Goal: Task Accomplishment & Management: Complete application form

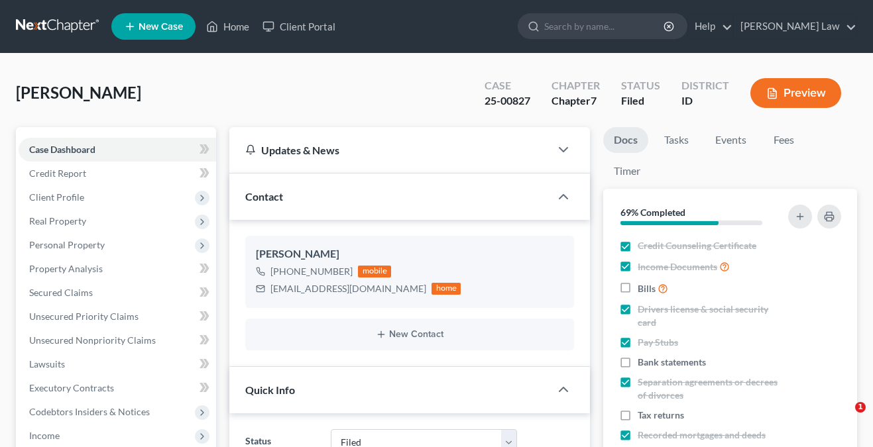
select select "2"
select select "0"
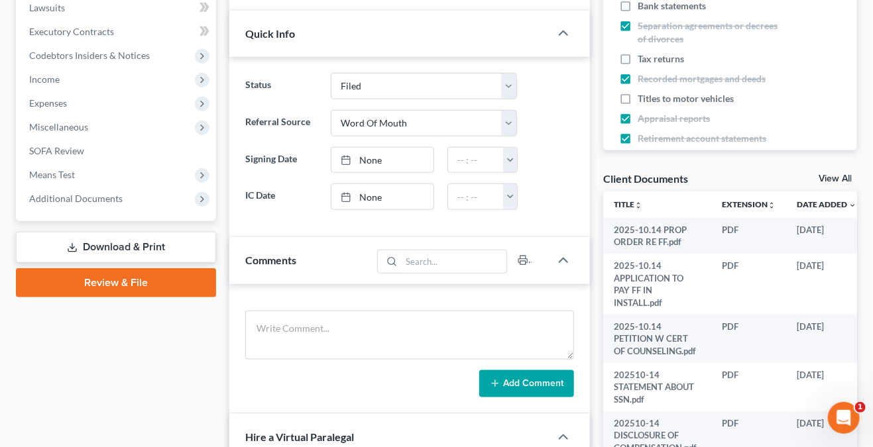
scroll to position [398, 0]
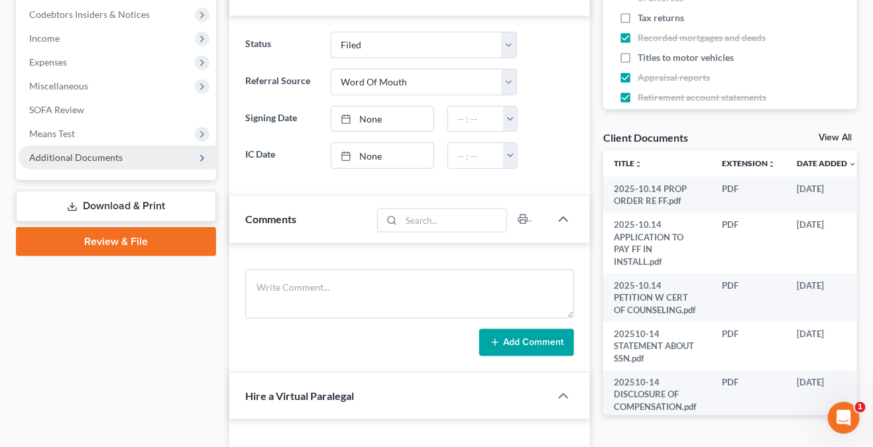
click at [107, 156] on span "Additional Documents" at bounding box center [75, 157] width 93 height 11
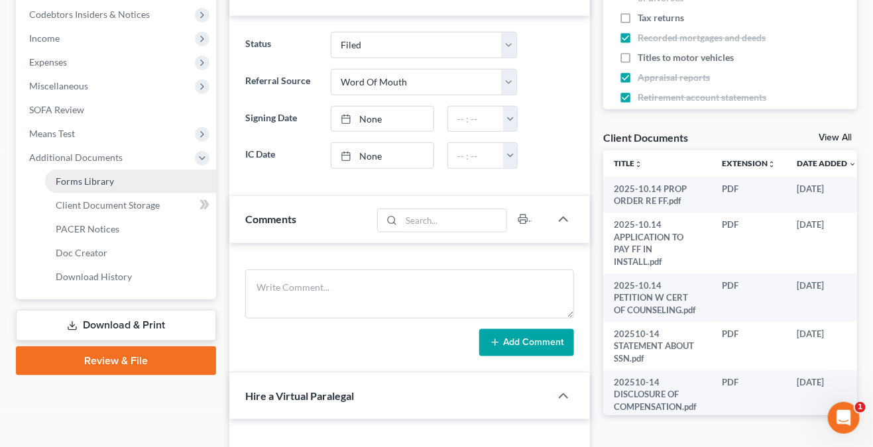
click at [115, 177] on link "Forms Library" at bounding box center [130, 182] width 171 height 24
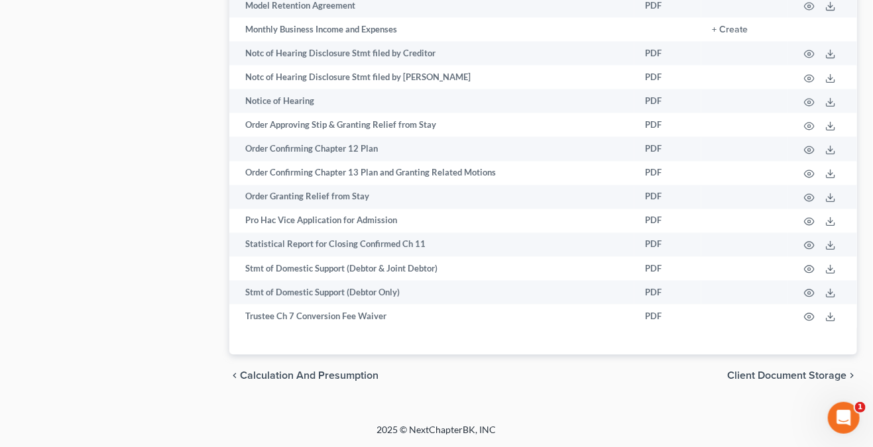
scroll to position [963, 0]
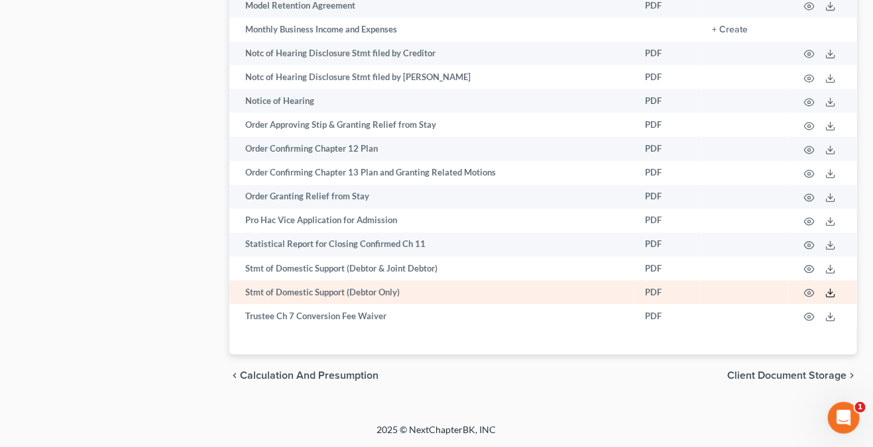
click at [831, 292] on icon at bounding box center [830, 293] width 11 height 11
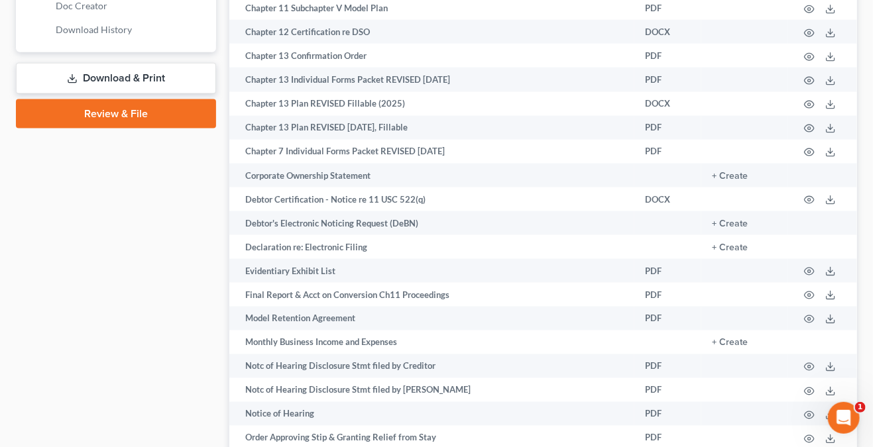
scroll to position [433, 0]
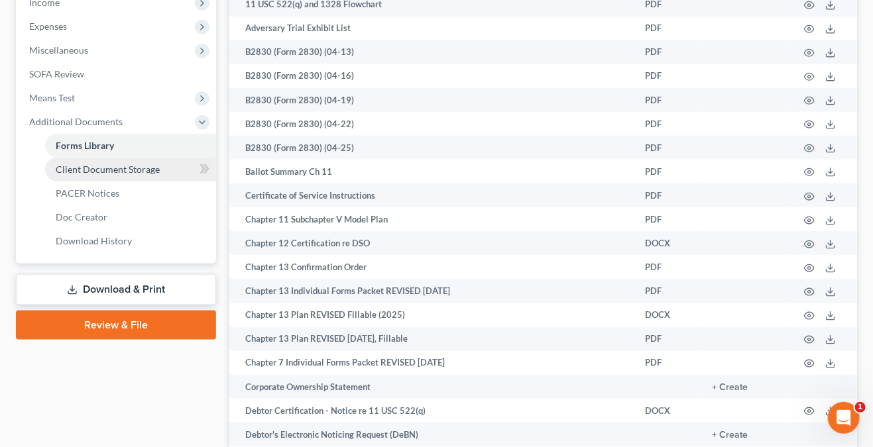
click at [101, 160] on link "Client Document Storage" at bounding box center [130, 170] width 171 height 24
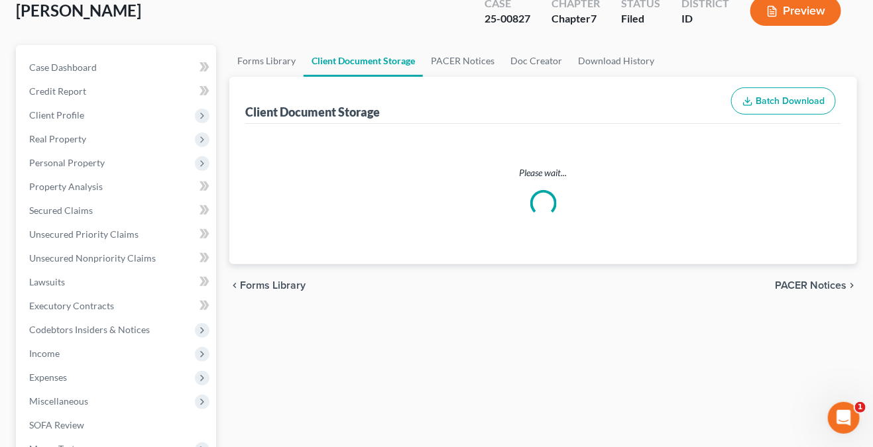
scroll to position [2, 0]
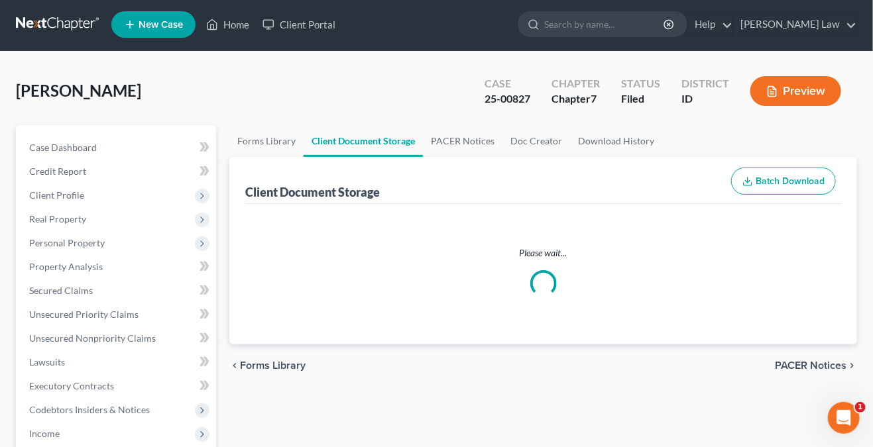
select select "5"
select select "8"
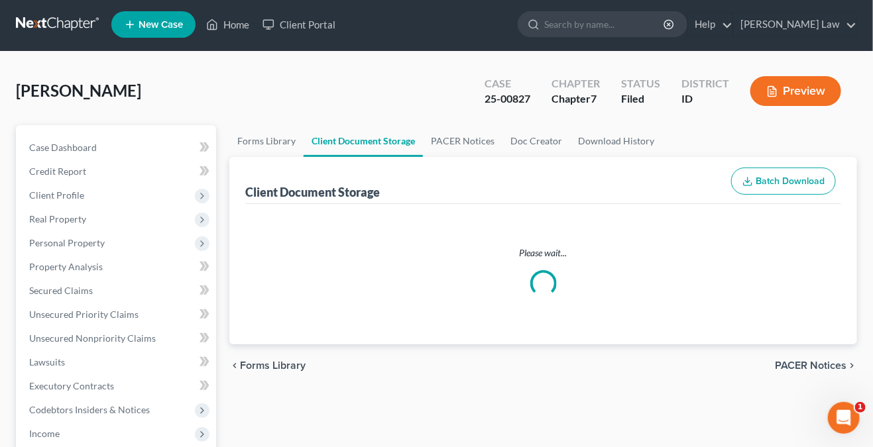
select select "0"
select select "8"
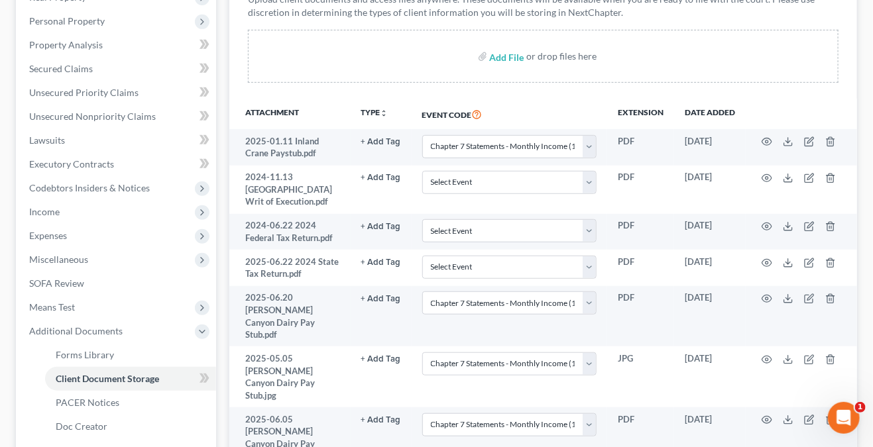
scroll to position [0, 0]
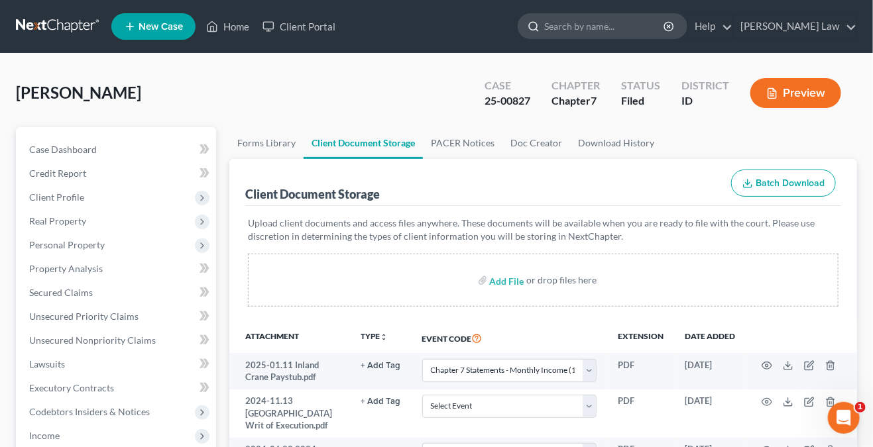
click at [576, 26] on input "search" at bounding box center [604, 26] width 121 height 25
type input "122A"
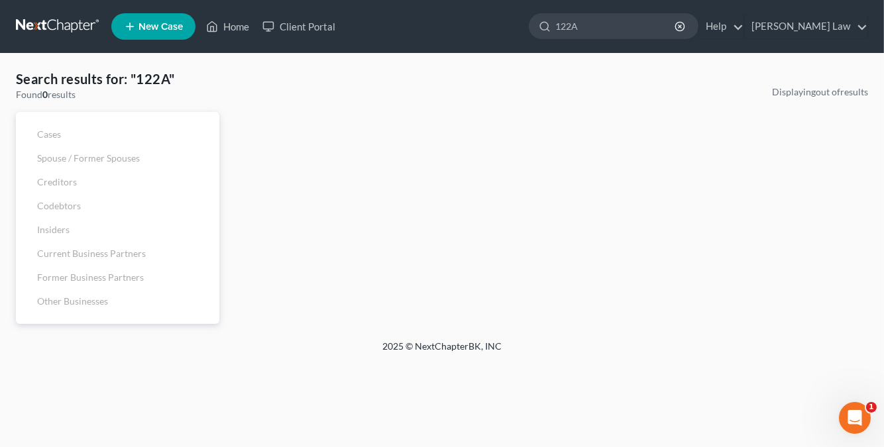
select select "5"
select select "8"
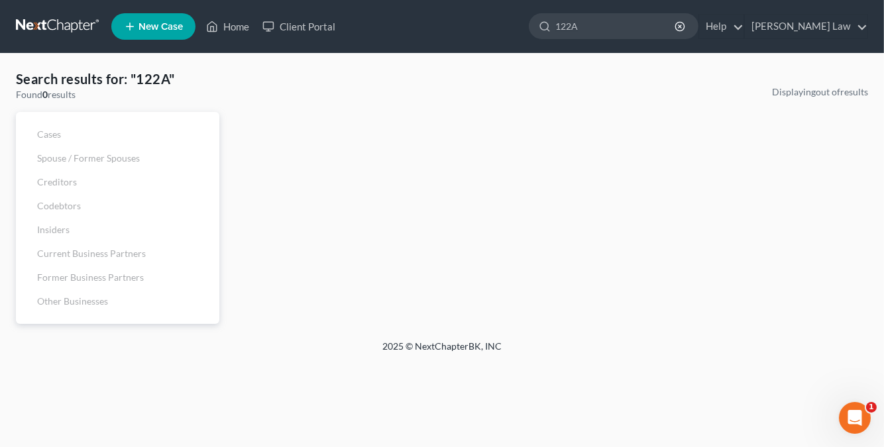
select select "0"
select select "8"
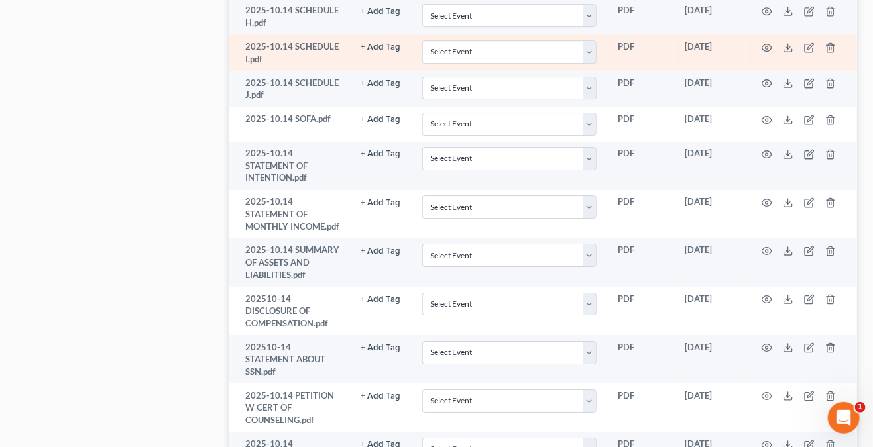
scroll to position [1590, 0]
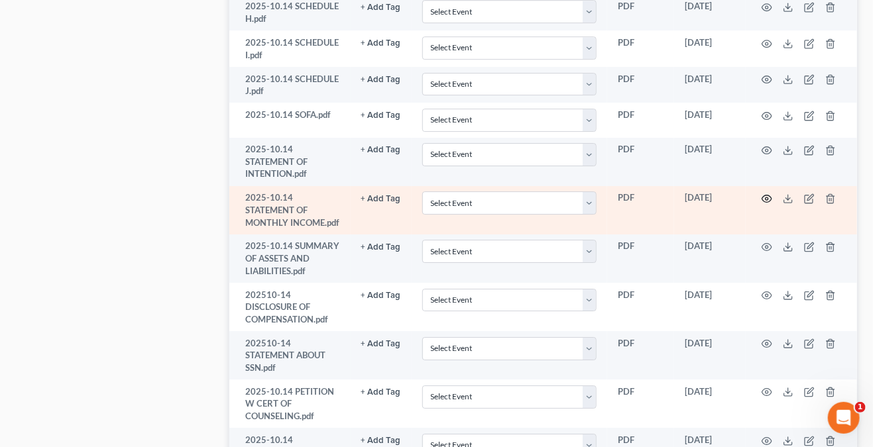
click at [767, 193] on icon "button" at bounding box center [766, 198] width 11 height 11
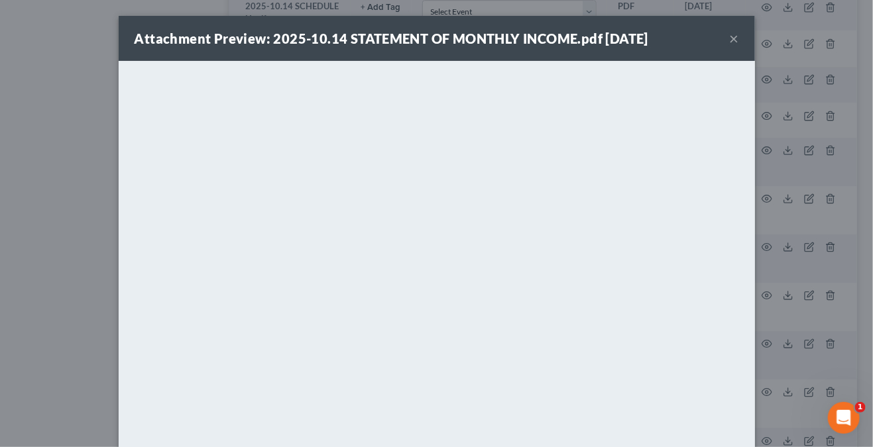
scroll to position [1546, 0]
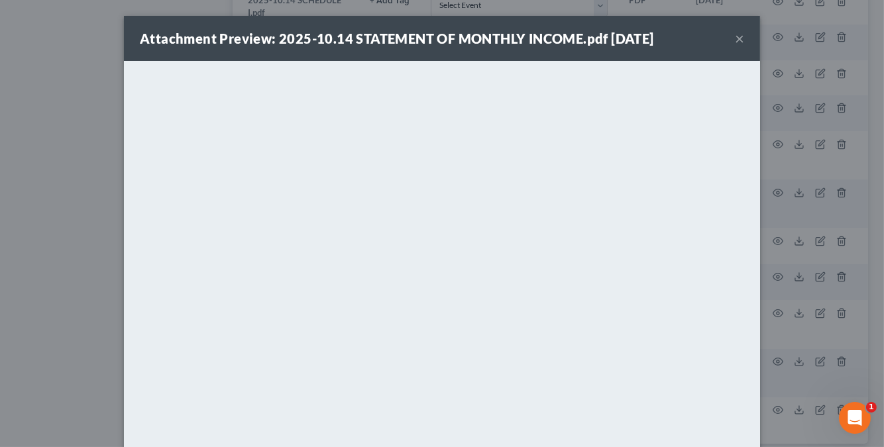
click at [735, 38] on button "×" at bounding box center [739, 38] width 9 height 16
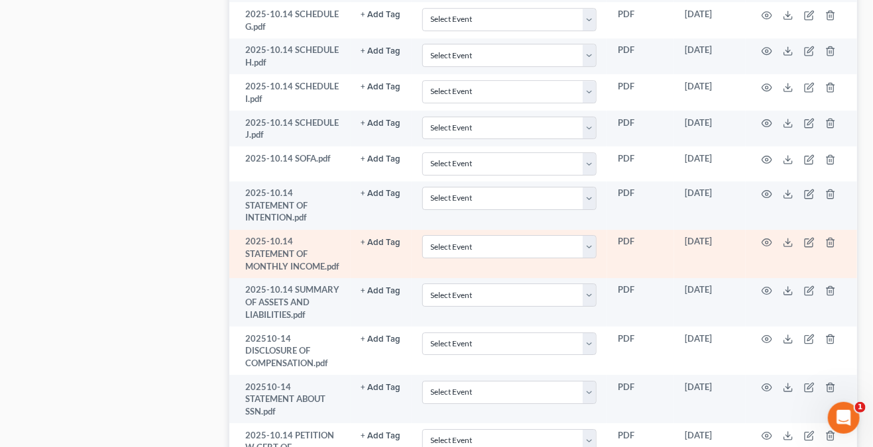
click at [303, 230] on td "2025-10.14 STATEMENT OF MONTHLY INCOME.pdf" at bounding box center [289, 254] width 121 height 48
click at [806, 239] on icon "button" at bounding box center [808, 243] width 8 height 8
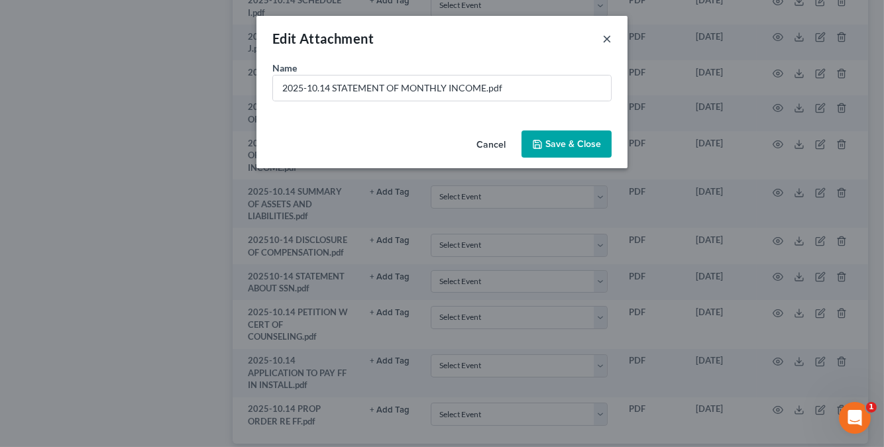
click at [608, 42] on button "×" at bounding box center [606, 38] width 9 height 16
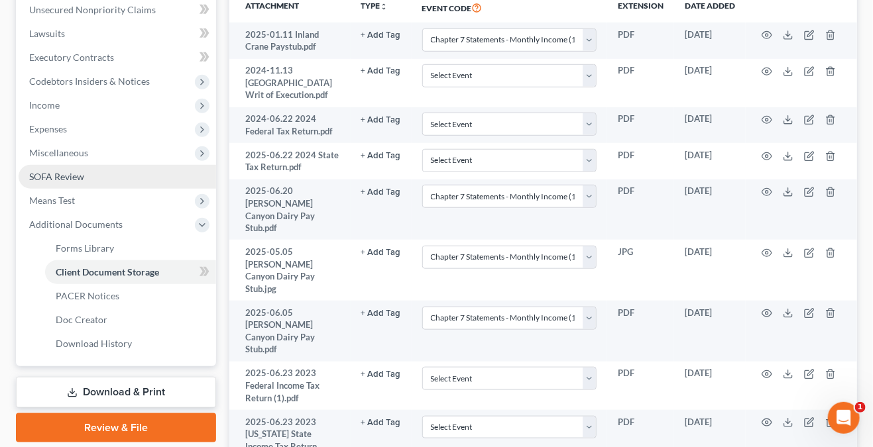
scroll to position [354, 0]
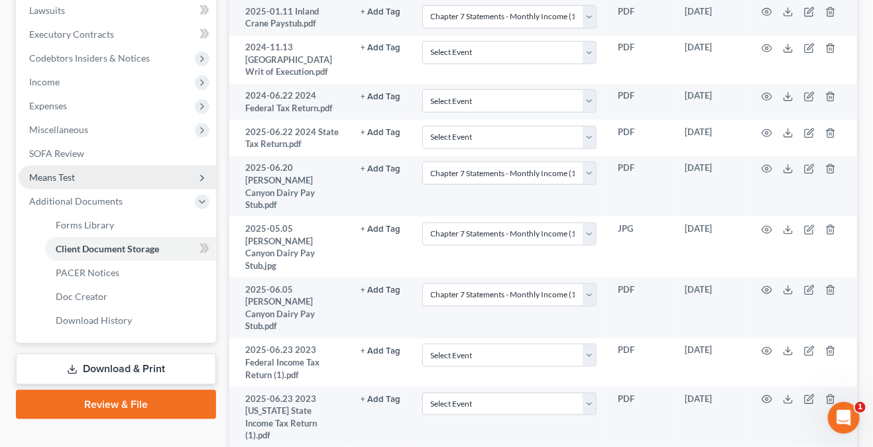
click at [199, 175] on icon at bounding box center [202, 178] width 11 height 11
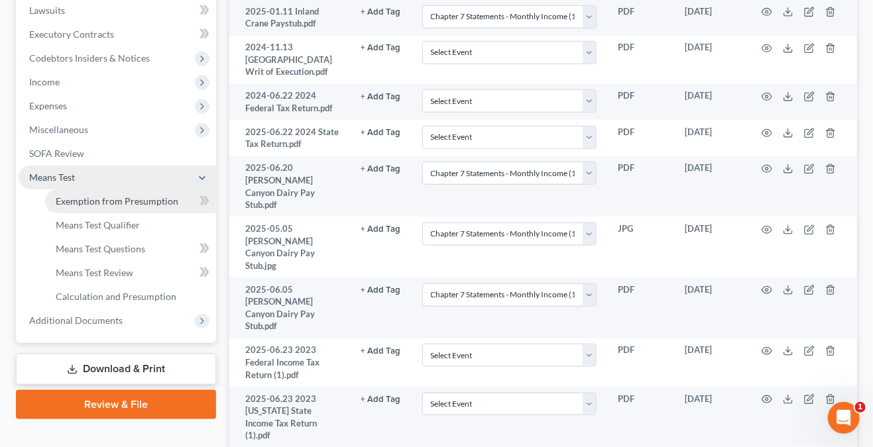
click at [160, 205] on span "Exemption from Presumption" at bounding box center [117, 200] width 123 height 11
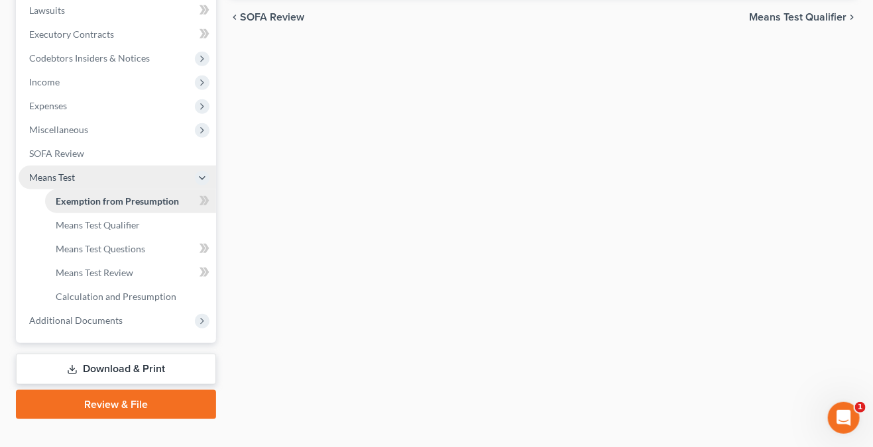
radio input "true"
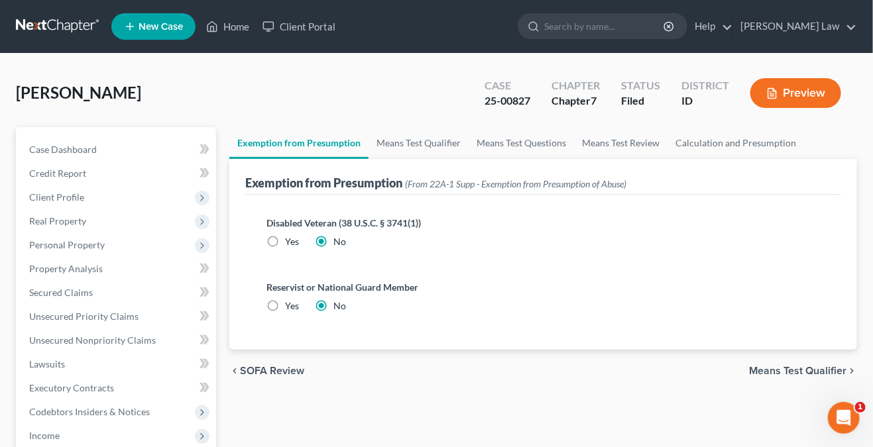
click at [820, 368] on span "Means Test Qualifier" at bounding box center [797, 371] width 97 height 11
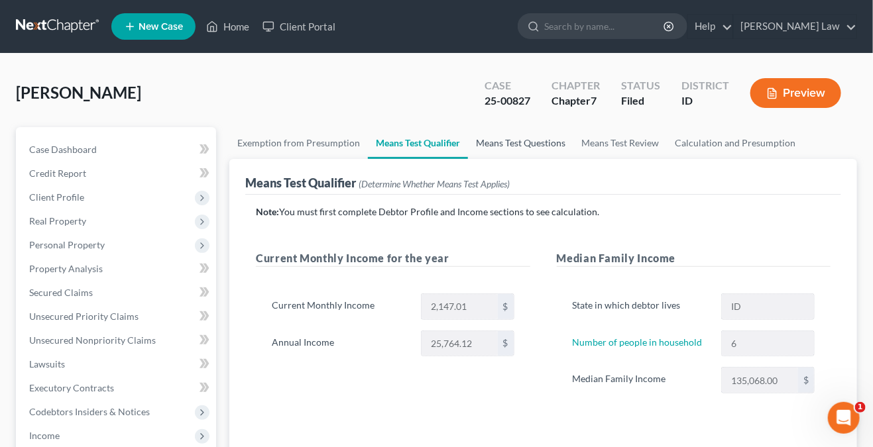
click at [532, 143] on link "Means Test Questions" at bounding box center [520, 143] width 105 height 32
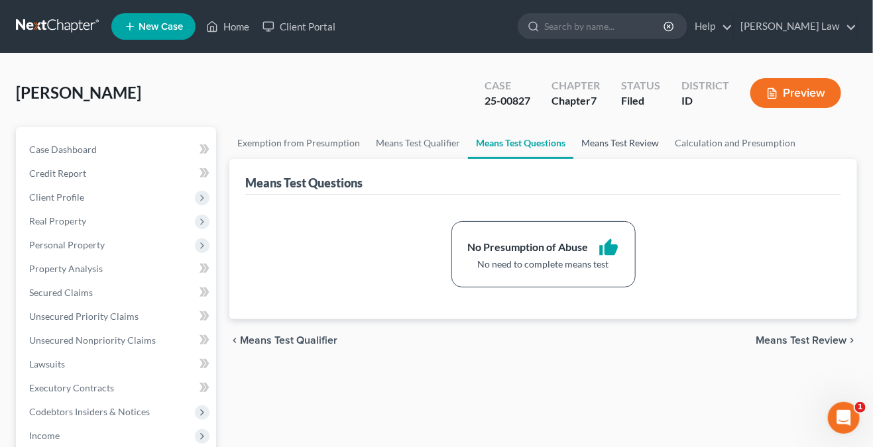
click at [606, 143] on link "Means Test Review" at bounding box center [619, 143] width 93 height 32
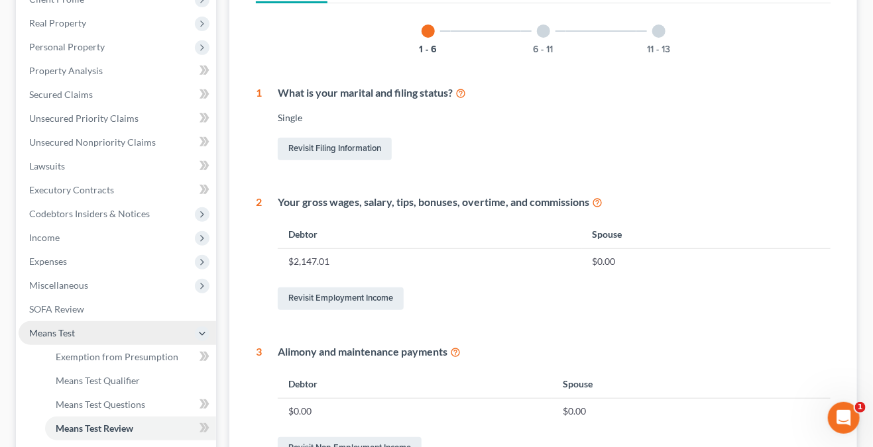
scroll to position [199, 0]
click at [377, 288] on link "Revisit Employment Income" at bounding box center [341, 298] width 126 height 23
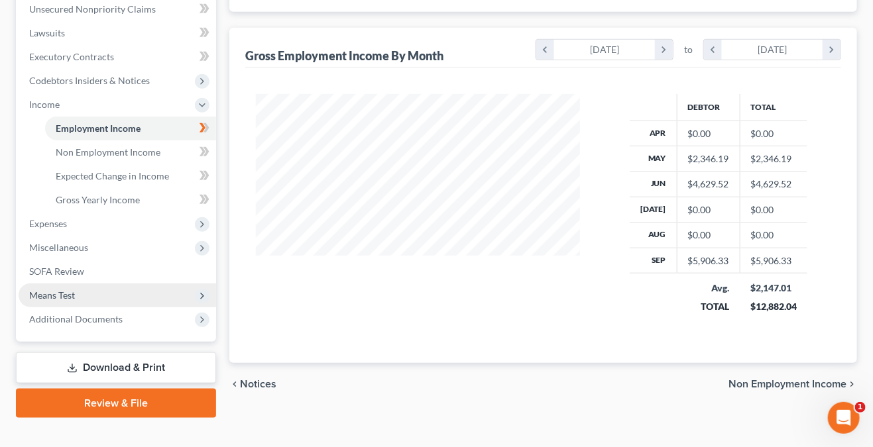
scroll to position [350, 0]
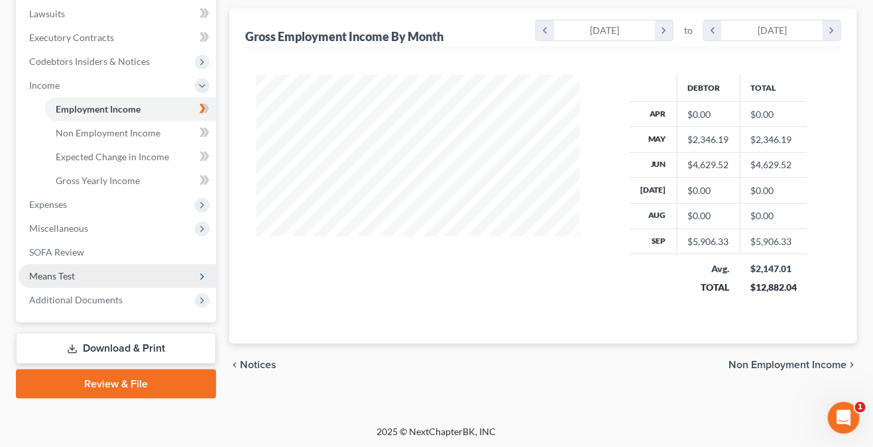
click at [78, 279] on span "Means Test" at bounding box center [117, 276] width 197 height 24
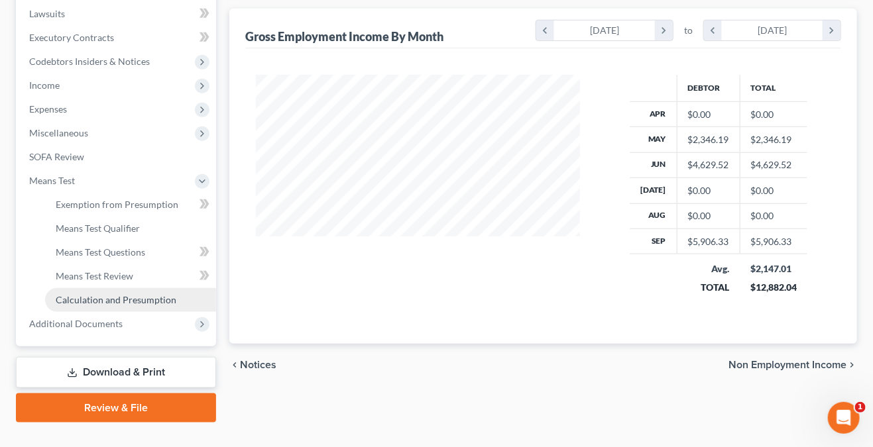
click at [138, 299] on span "Calculation and Presumption" at bounding box center [116, 299] width 121 height 11
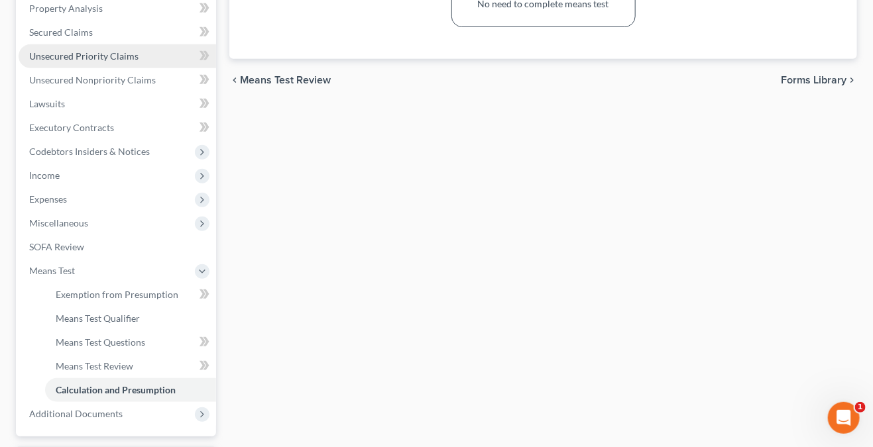
scroll to position [331, 0]
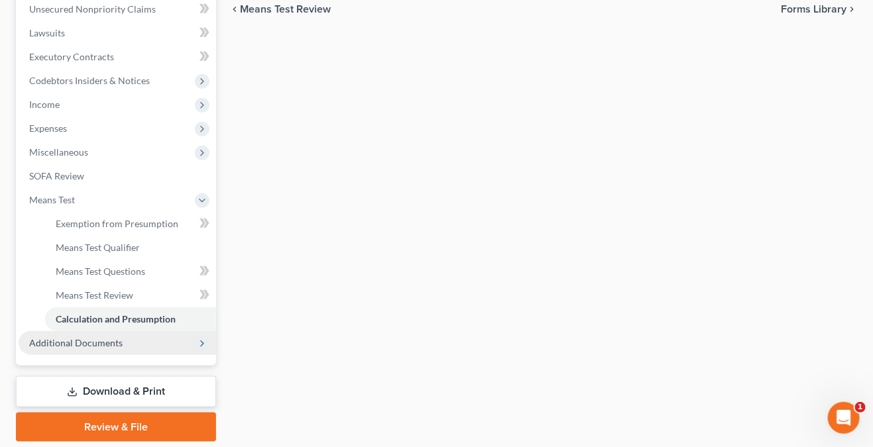
click at [199, 341] on icon at bounding box center [202, 344] width 11 height 11
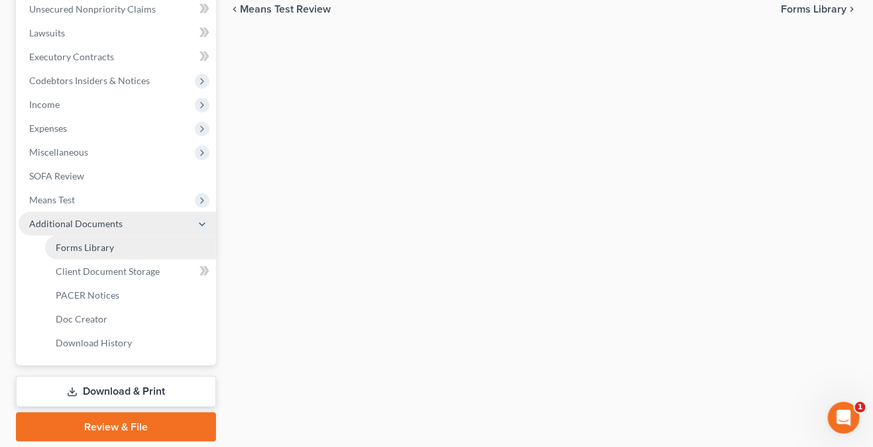
click at [181, 256] on link "Forms Library" at bounding box center [130, 248] width 171 height 24
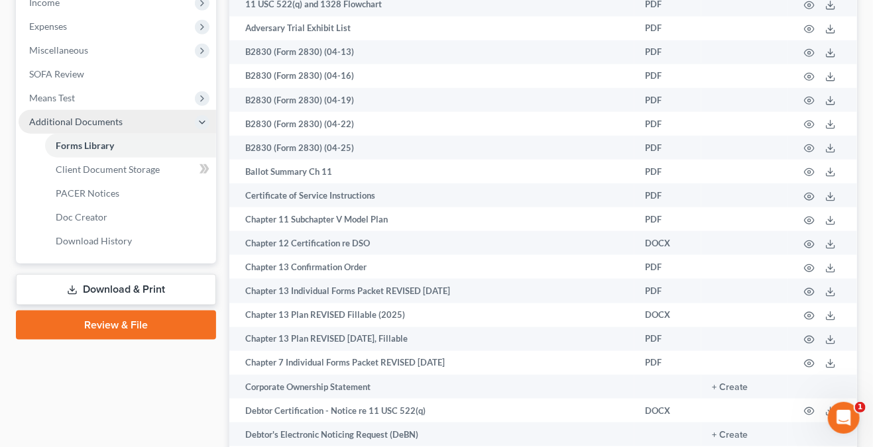
scroll to position [301, 0]
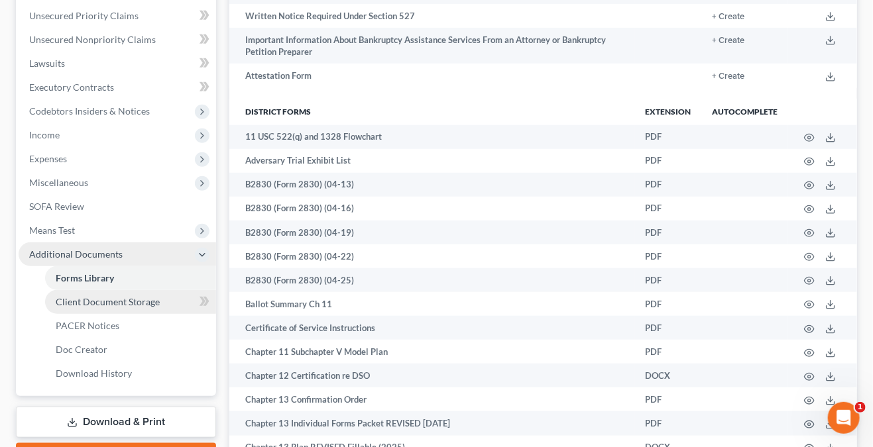
click at [162, 299] on link "Client Document Storage" at bounding box center [130, 302] width 171 height 24
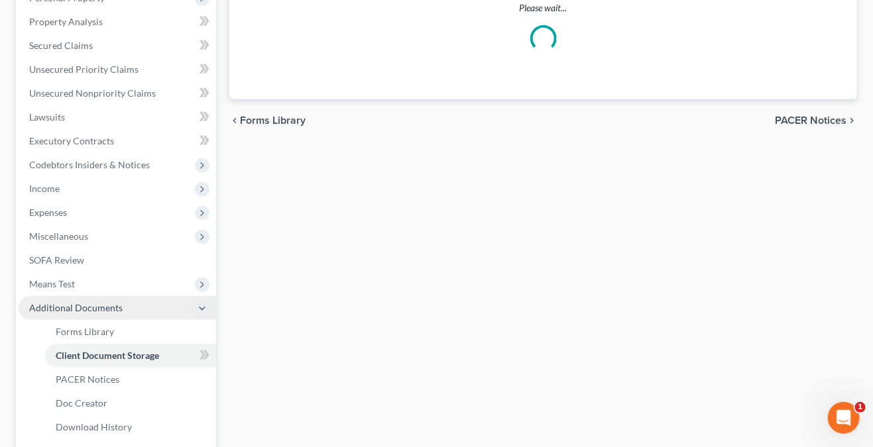
scroll to position [87, 0]
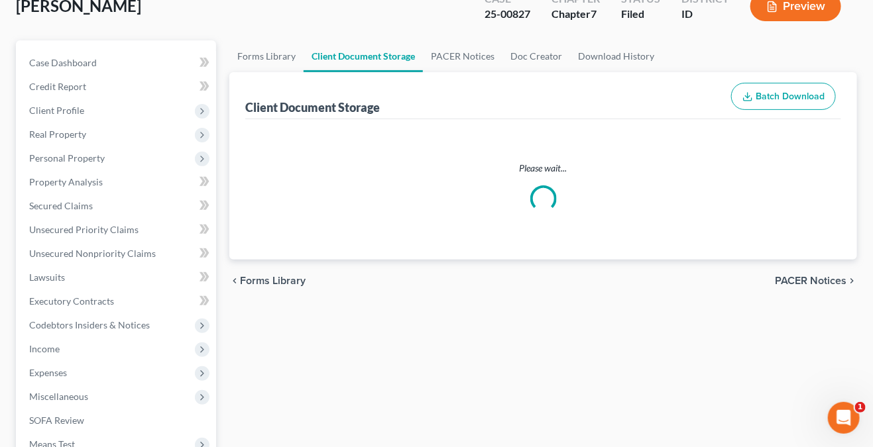
select select "5"
select select "8"
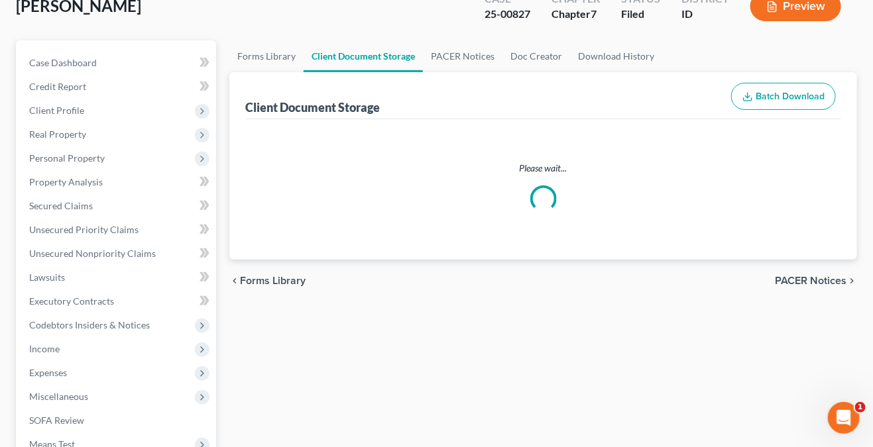
select select "0"
select select "8"
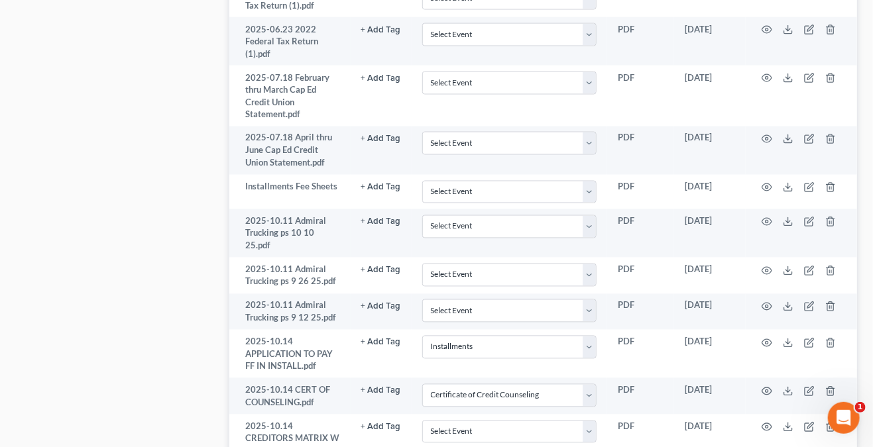
scroll to position [851, 0]
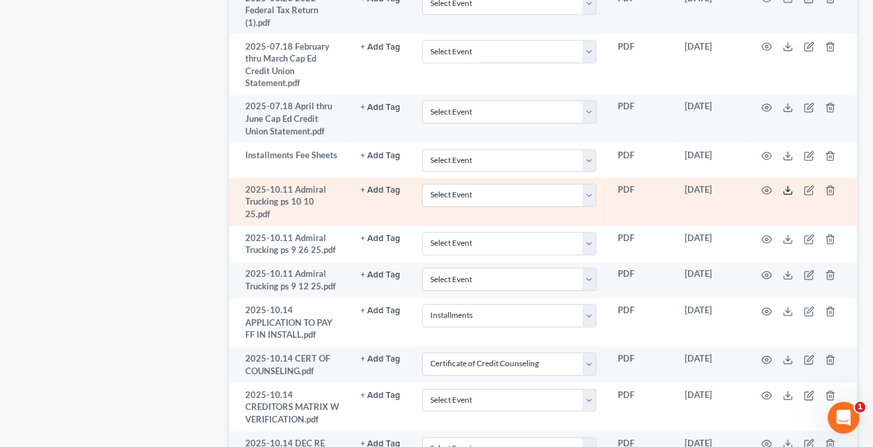
click at [789, 186] on icon at bounding box center [787, 191] width 11 height 11
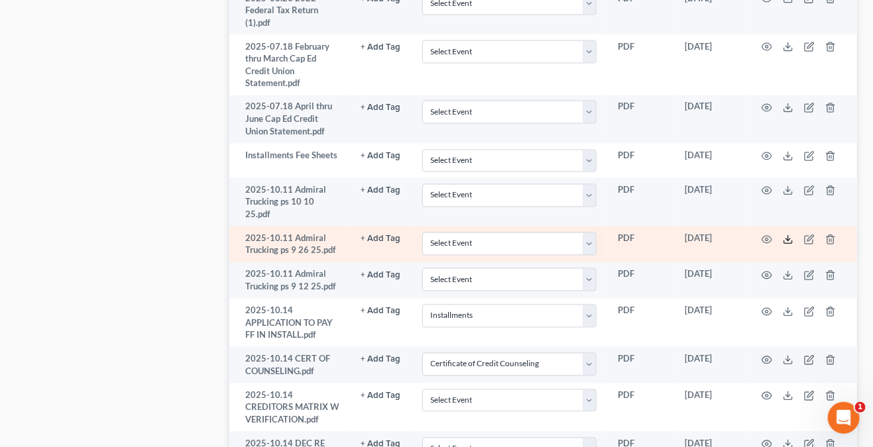
click at [786, 235] on icon at bounding box center [787, 240] width 11 height 11
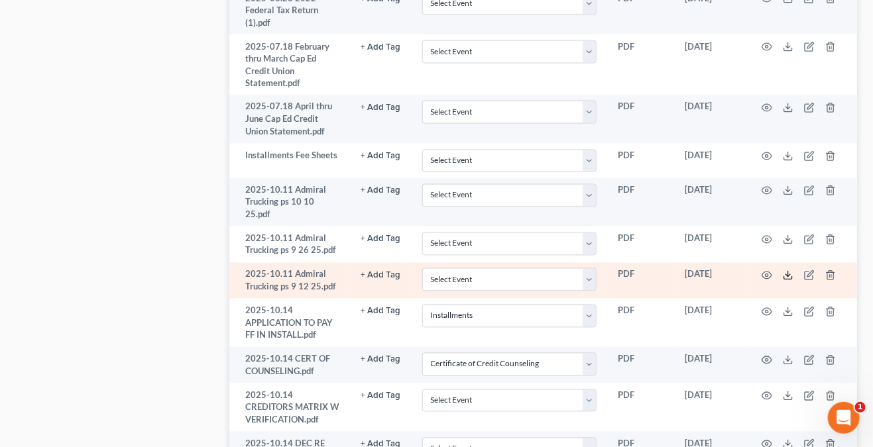
click at [788, 272] on line at bounding box center [788, 274] width 0 height 5
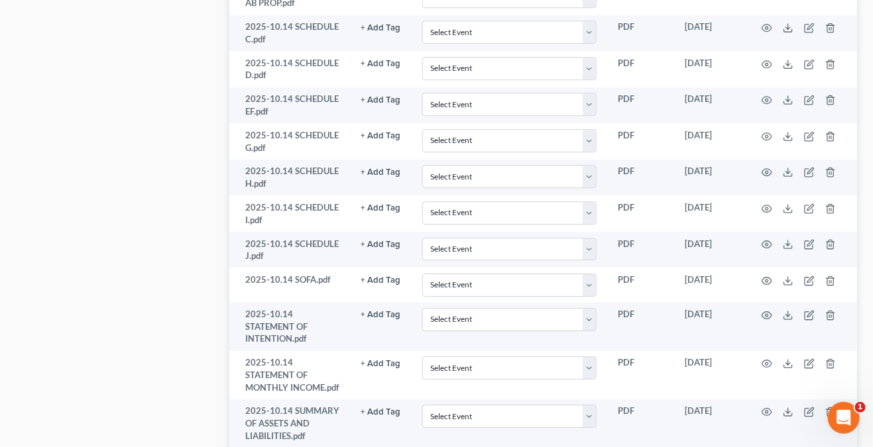
scroll to position [1448, 0]
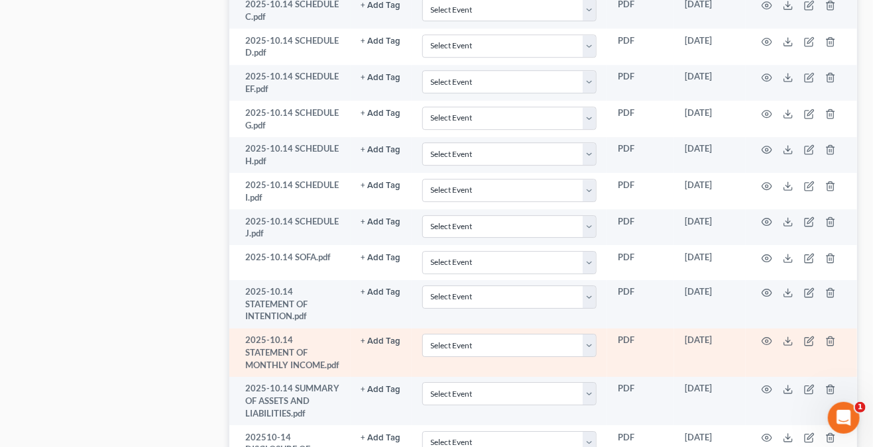
click at [297, 329] on td "2025-10.14 STATEMENT OF MONTHLY INCOME.pdf" at bounding box center [289, 353] width 121 height 48
click at [767, 329] on td at bounding box center [800, 353] width 111 height 48
click at [766, 336] on icon "button" at bounding box center [766, 341] width 11 height 11
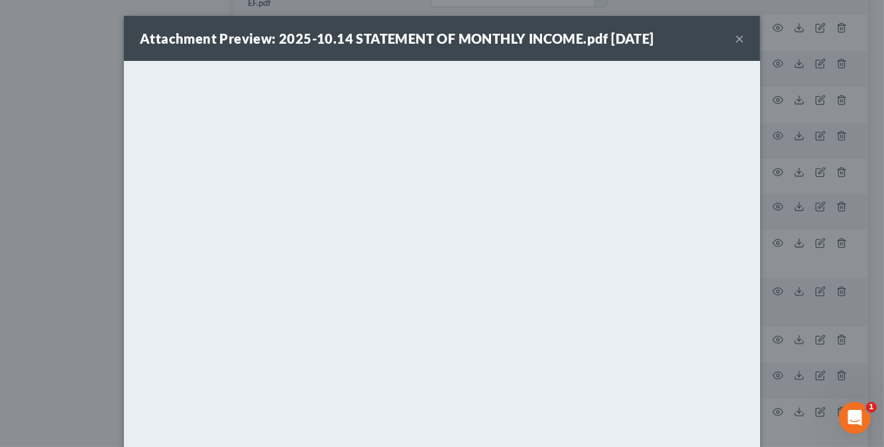
click at [735, 42] on button "×" at bounding box center [739, 38] width 9 height 16
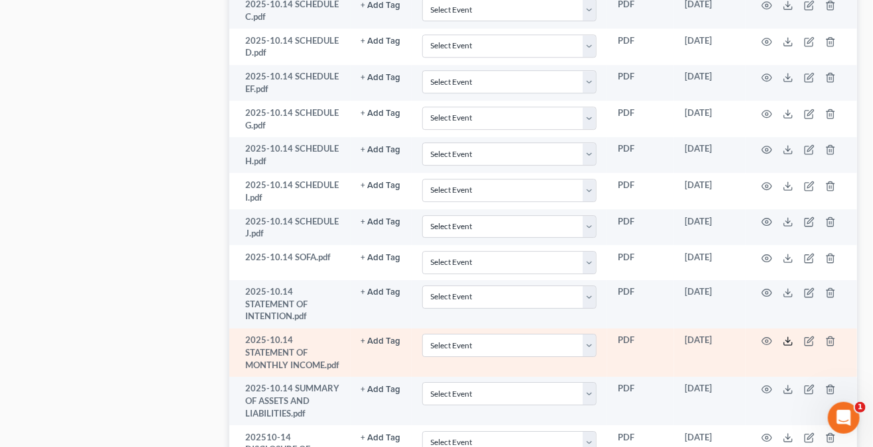
click at [787, 336] on icon at bounding box center [787, 341] width 11 height 11
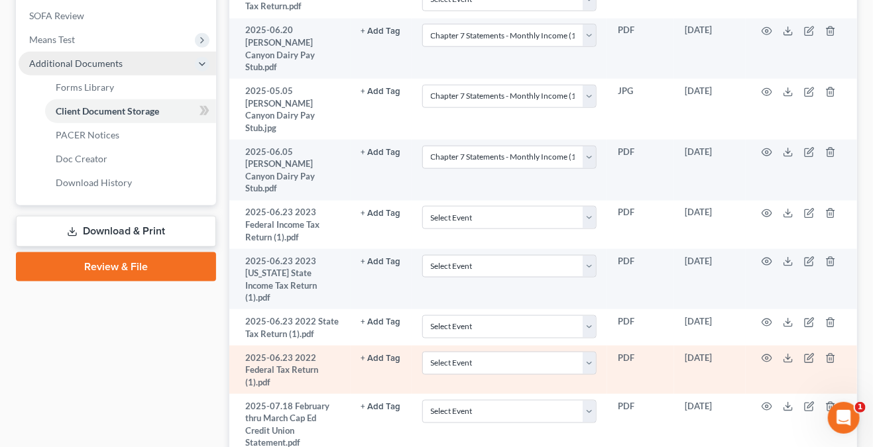
scroll to position [454, 0]
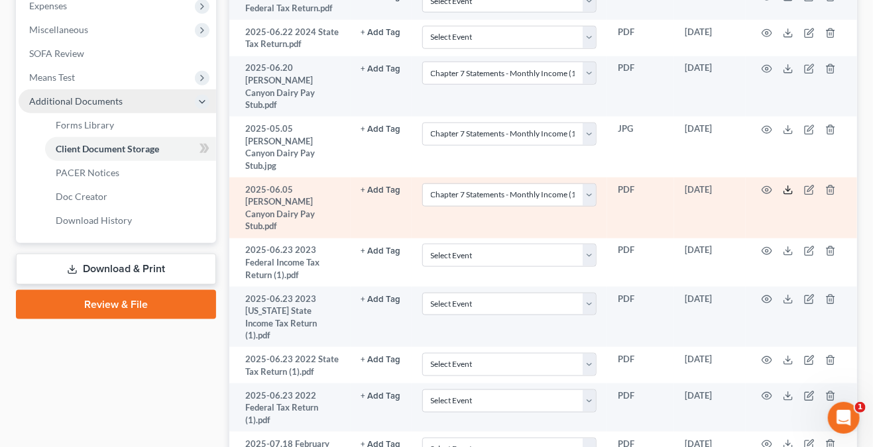
click at [788, 186] on line at bounding box center [788, 188] width 0 height 5
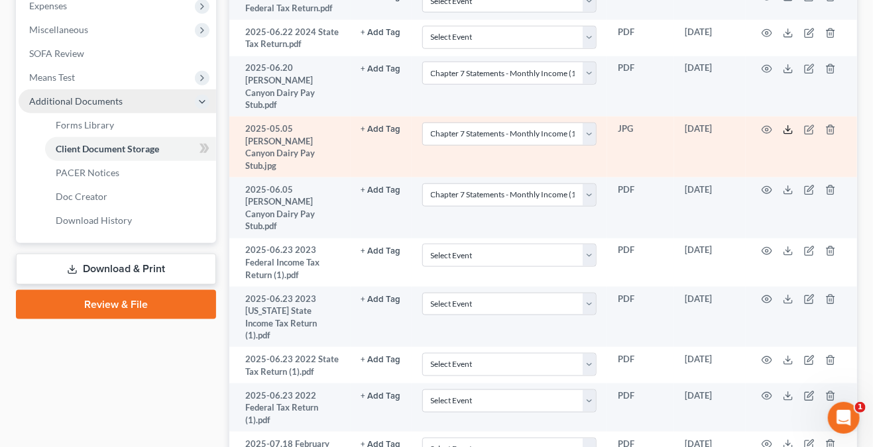
click at [792, 131] on icon at bounding box center [788, 132] width 8 height 3
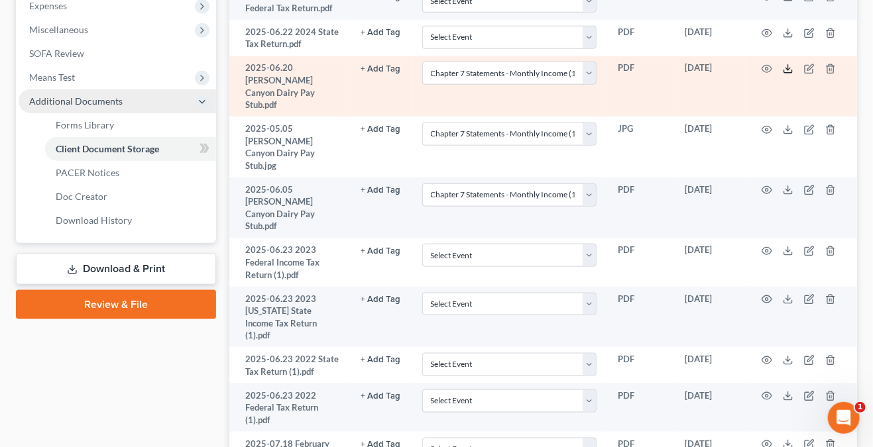
click at [788, 65] on line at bounding box center [788, 67] width 0 height 5
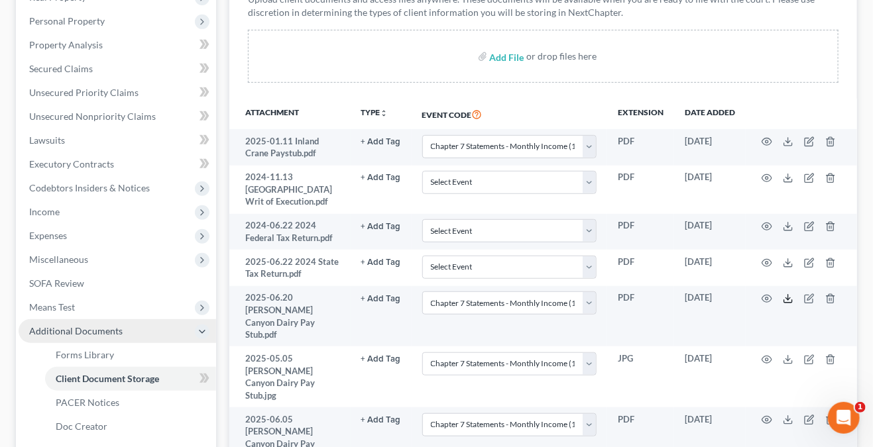
scroll to position [81, 0]
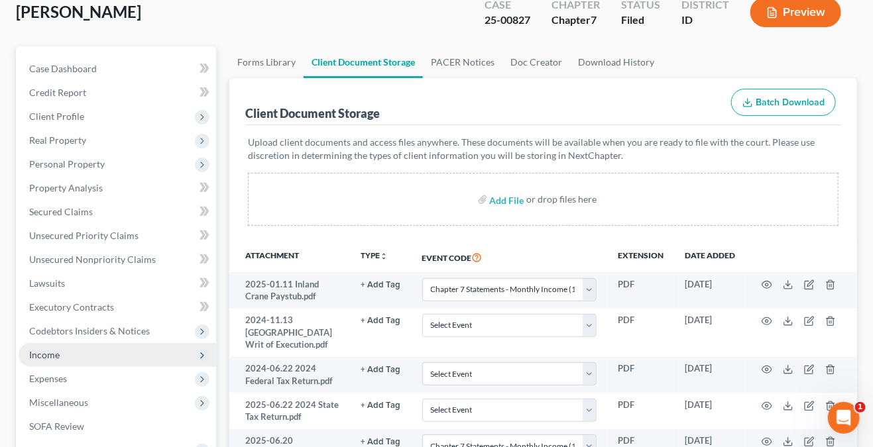
click at [100, 345] on span "Income" at bounding box center [117, 355] width 197 height 24
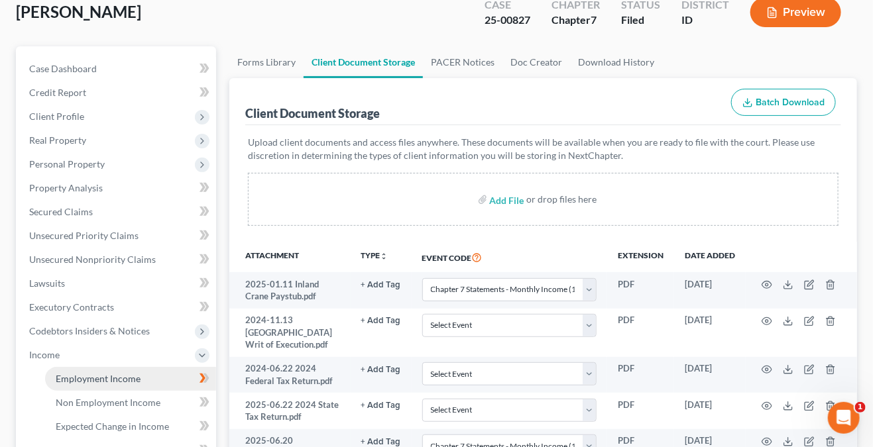
click at [145, 373] on link "Employment Income" at bounding box center [130, 379] width 171 height 24
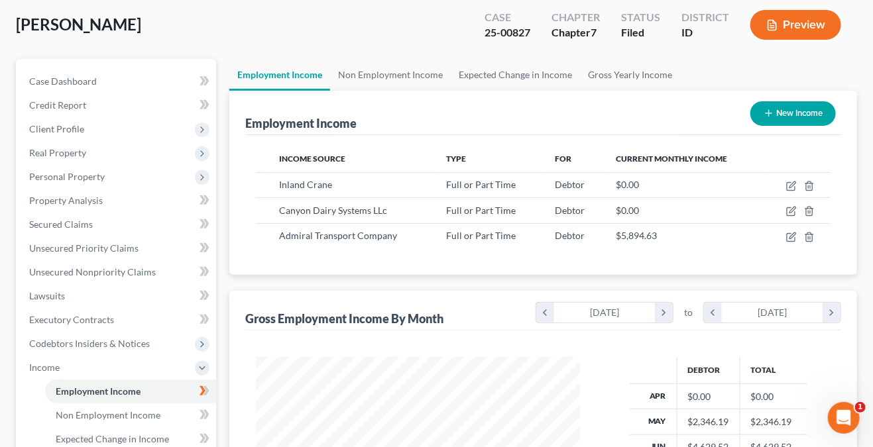
scroll to position [350, 0]
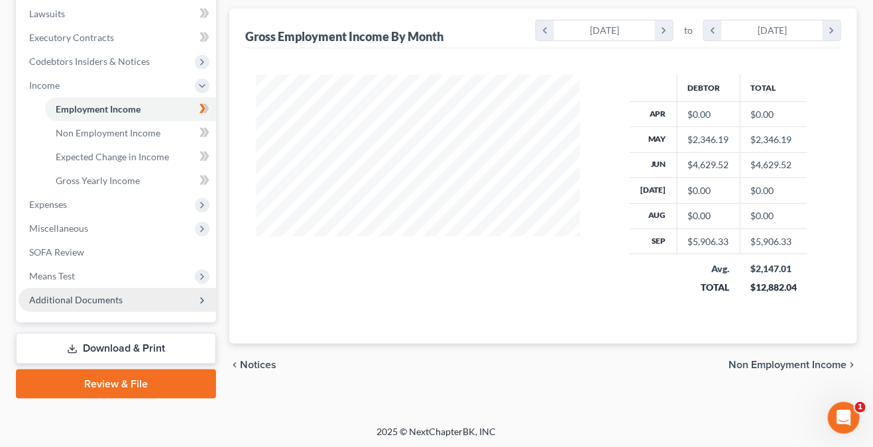
click at [263, 362] on span "Notices" at bounding box center [258, 365] width 36 height 11
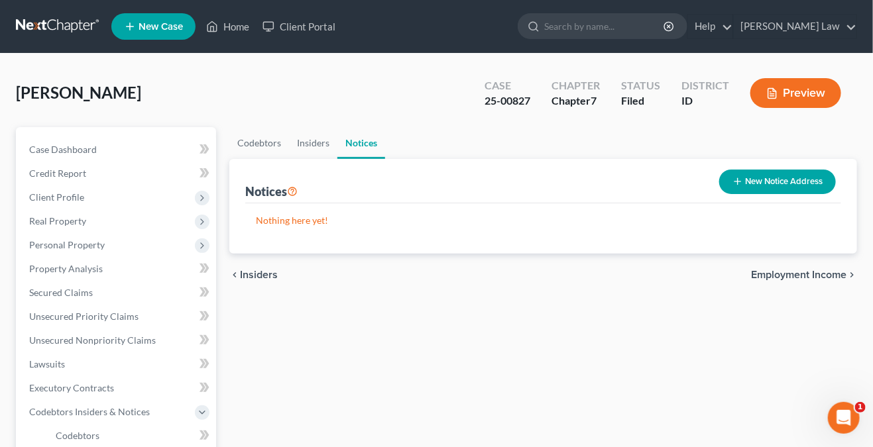
click at [791, 278] on span "Employment Income" at bounding box center [798, 275] width 95 height 11
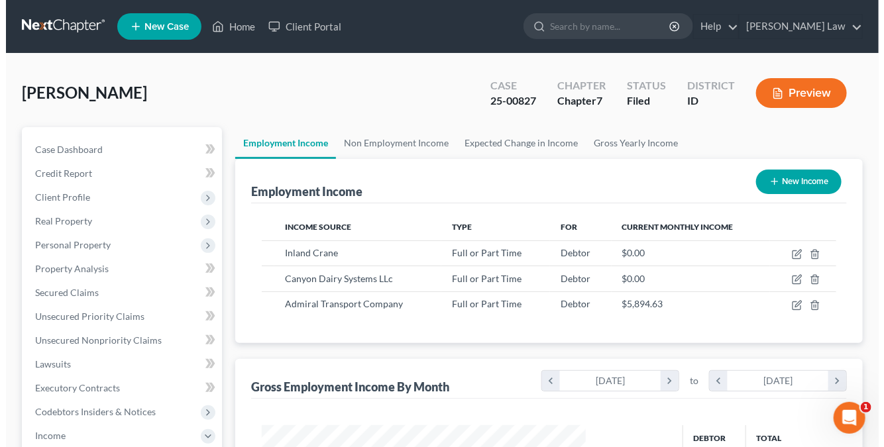
scroll to position [236, 350]
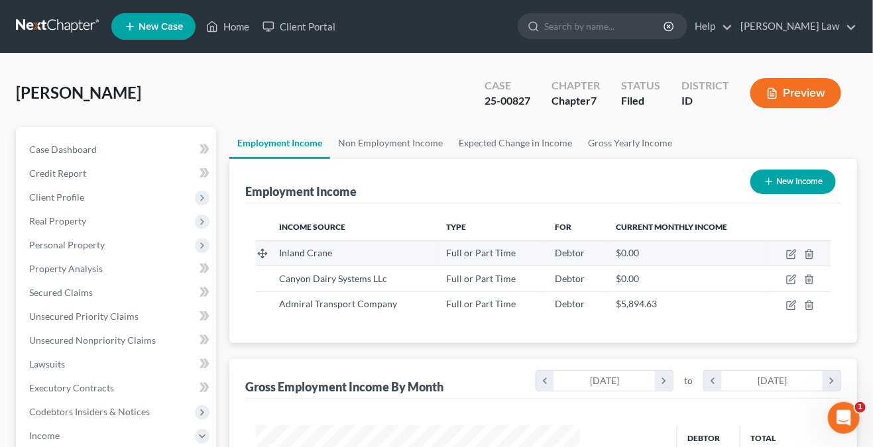
click at [315, 252] on span "Inland Crane" at bounding box center [305, 252] width 53 height 11
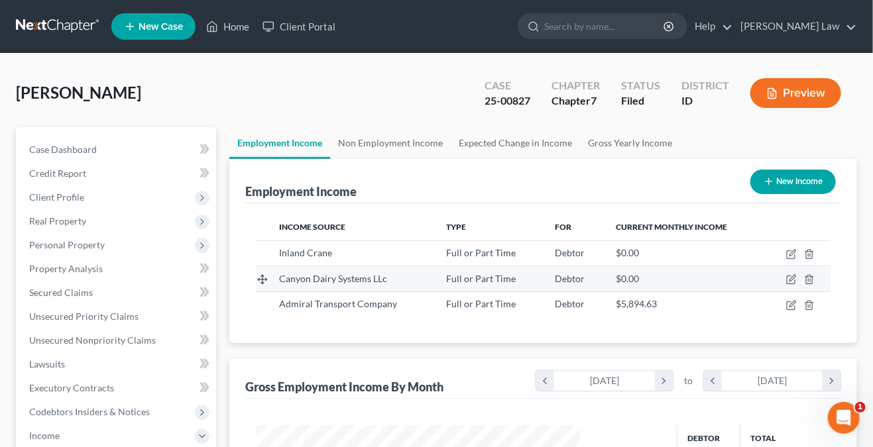
click at [392, 280] on div "Canyon Dairy Systems LLc" at bounding box center [352, 278] width 146 height 13
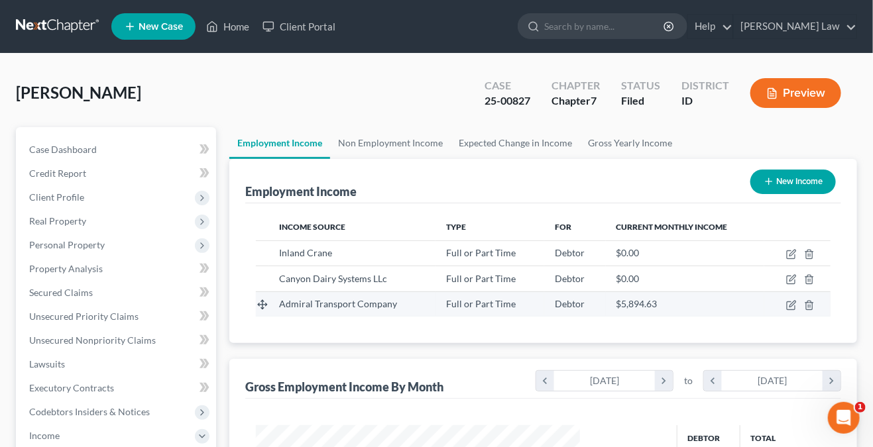
click at [392, 299] on span "Admiral Transport Company" at bounding box center [338, 303] width 118 height 11
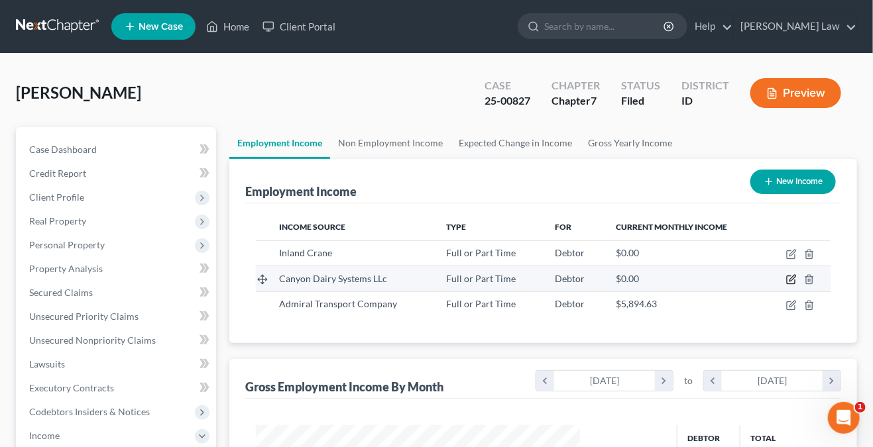
click at [793, 278] on icon "button" at bounding box center [792, 279] width 6 height 6
select select "0"
select select "13"
select select "2"
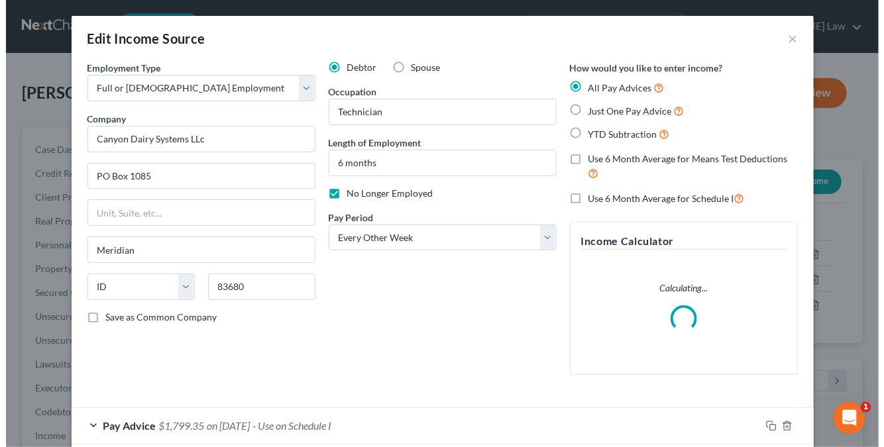
scroll to position [236, 355]
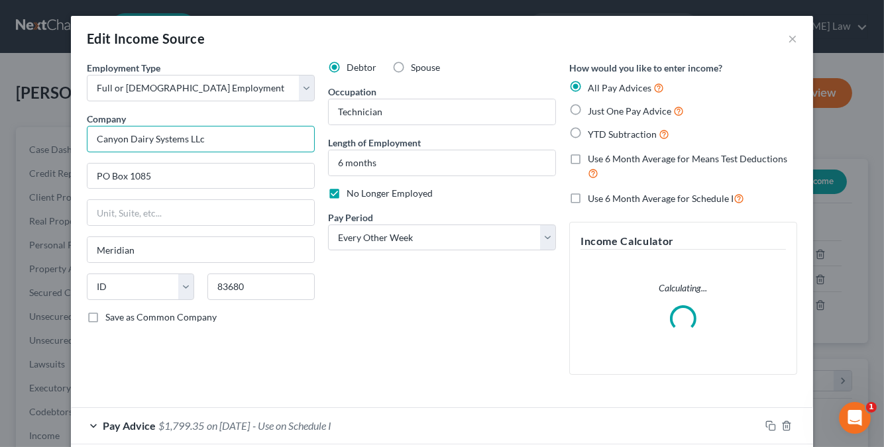
click at [211, 139] on input "Canyon Dairy Systems LLc" at bounding box center [201, 139] width 228 height 27
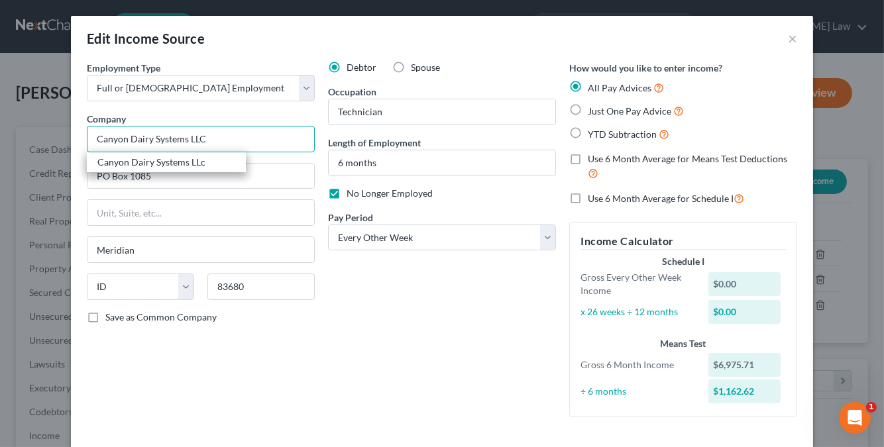
type input "Canyon Dairy Systems LLC"
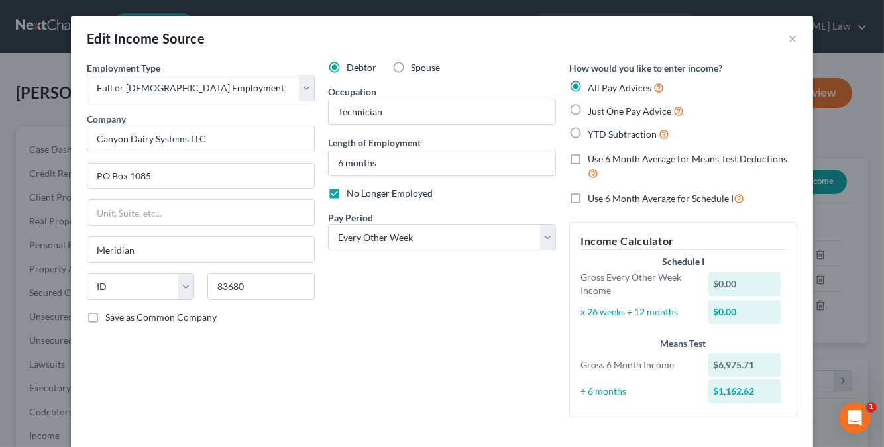
click at [495, 311] on div "Debtor Spouse Occupation Technician Length of Employment 6 months No Longer Emp…" at bounding box center [441, 244] width 241 height 367
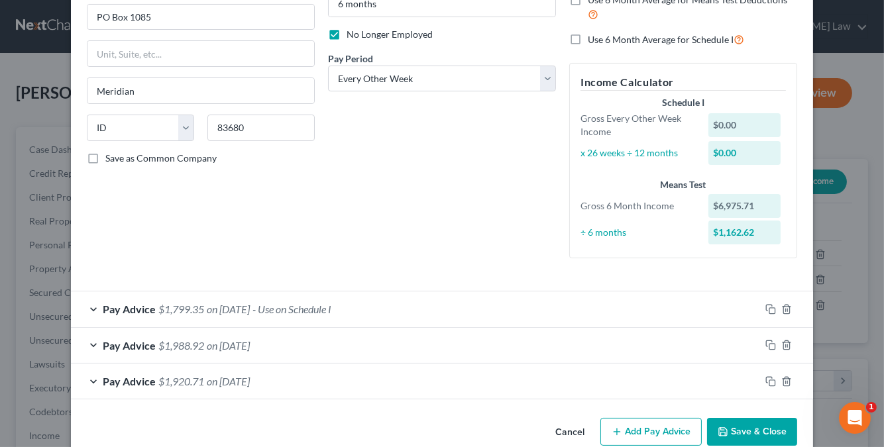
scroll to position [182, 0]
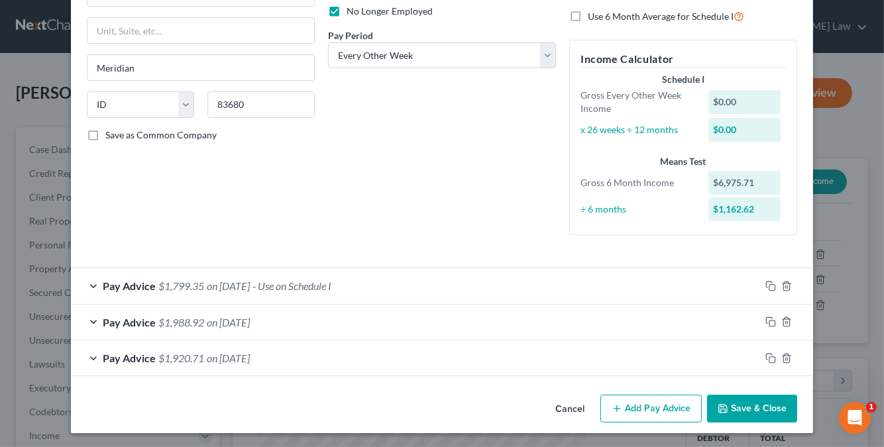
click at [446, 282] on div "Pay Advice $1,799.35 on 06/20/2025 - Use on Schedule I" at bounding box center [415, 285] width 689 height 35
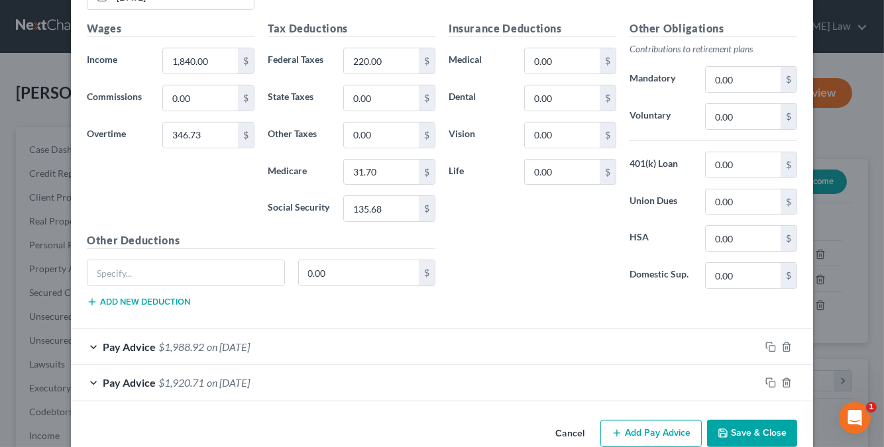
scroll to position [579, 0]
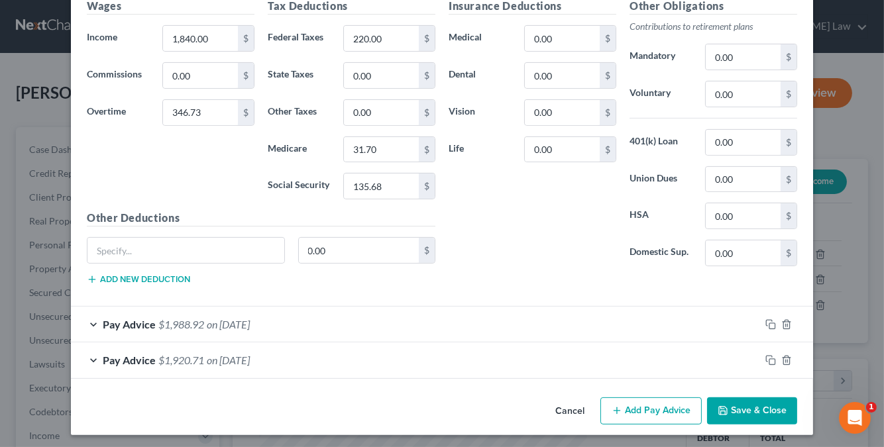
click at [244, 325] on span "on 06/05/2025" at bounding box center [228, 324] width 43 height 13
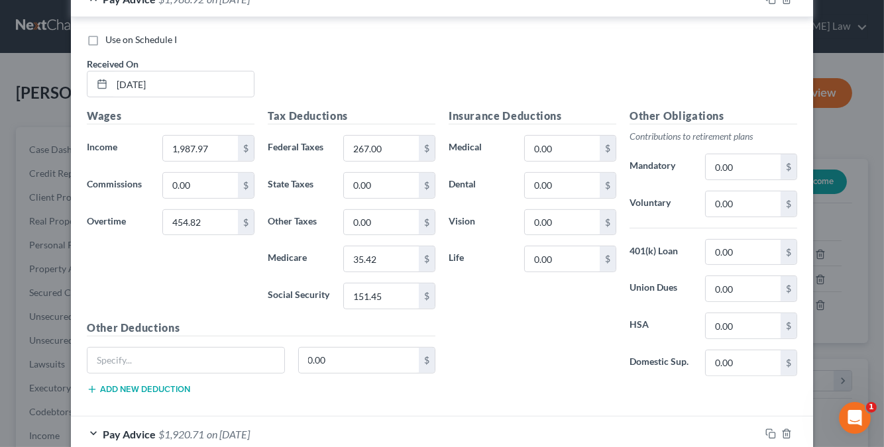
scroll to position [976, 0]
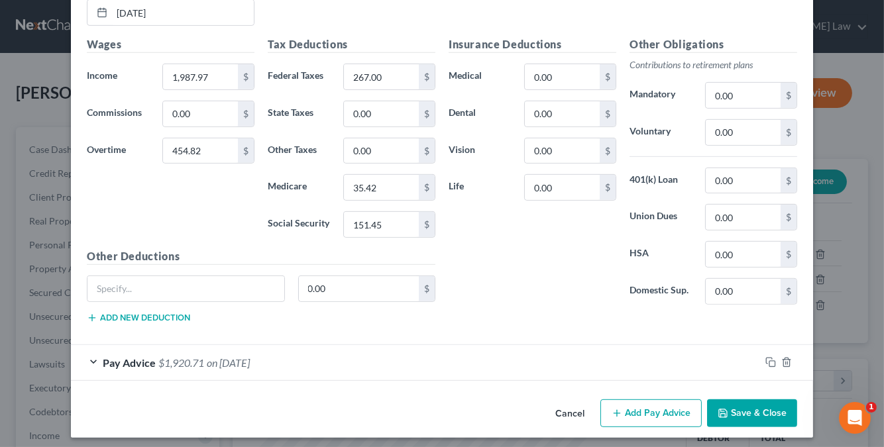
click at [221, 360] on span "on 05/05/2025" at bounding box center [228, 362] width 43 height 13
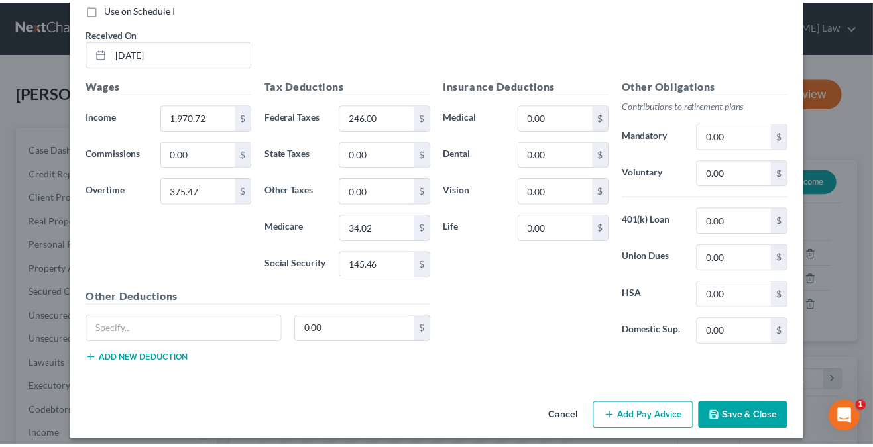
scroll to position [1372, 0]
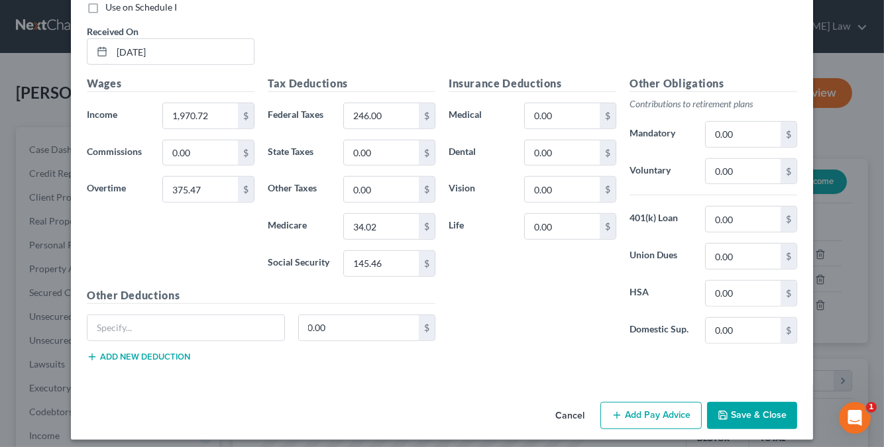
click at [736, 424] on div "Cancel Add Pay Advice Save & Close" at bounding box center [442, 419] width 742 height 44
click at [737, 414] on button "Save & Close" at bounding box center [752, 416] width 90 height 28
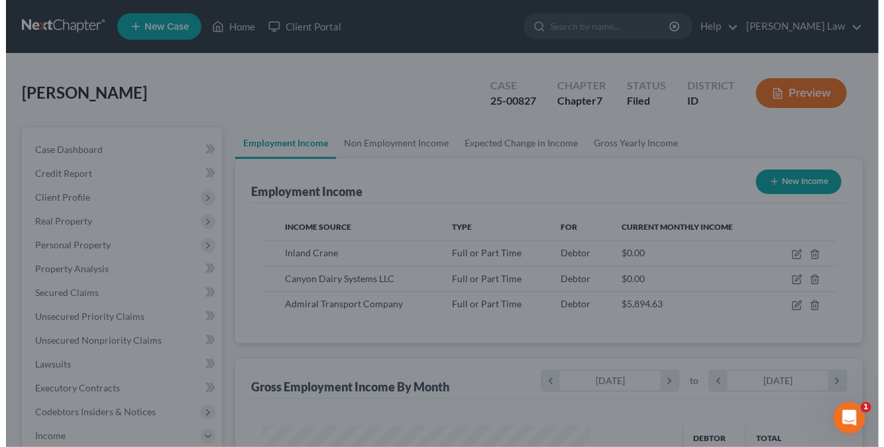
scroll to position [662282, 662168]
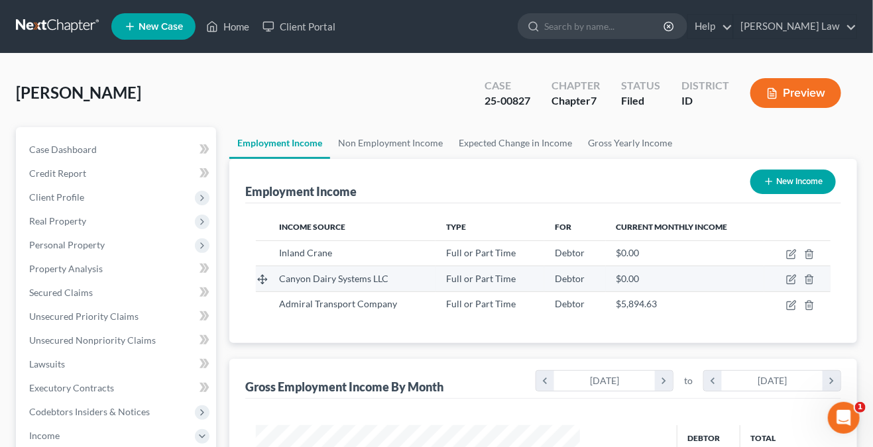
click at [583, 275] on div "Debtor" at bounding box center [575, 278] width 40 height 13
click at [792, 274] on icon "button" at bounding box center [791, 279] width 11 height 11
select select "0"
select select "13"
select select "2"
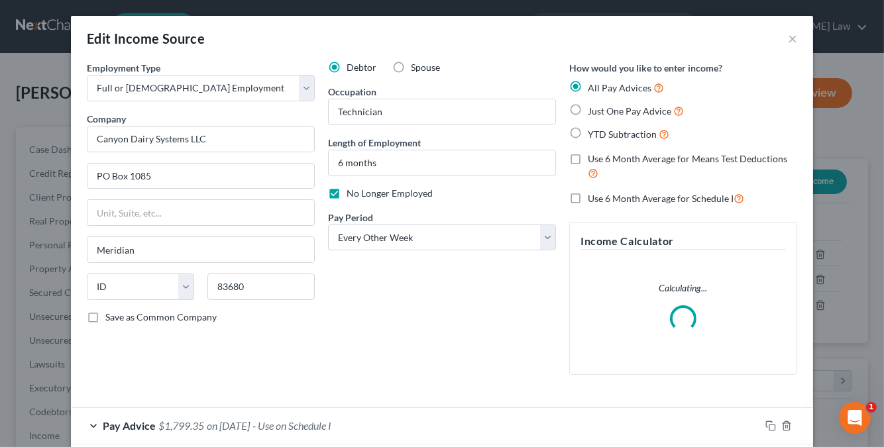
scroll to position [236, 355]
click at [435, 164] on input "6 months" at bounding box center [442, 162] width 227 height 25
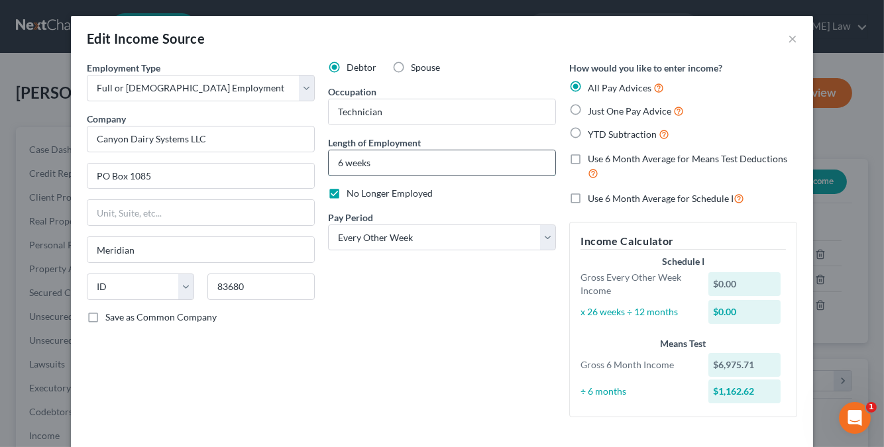
type input "6 weeks"
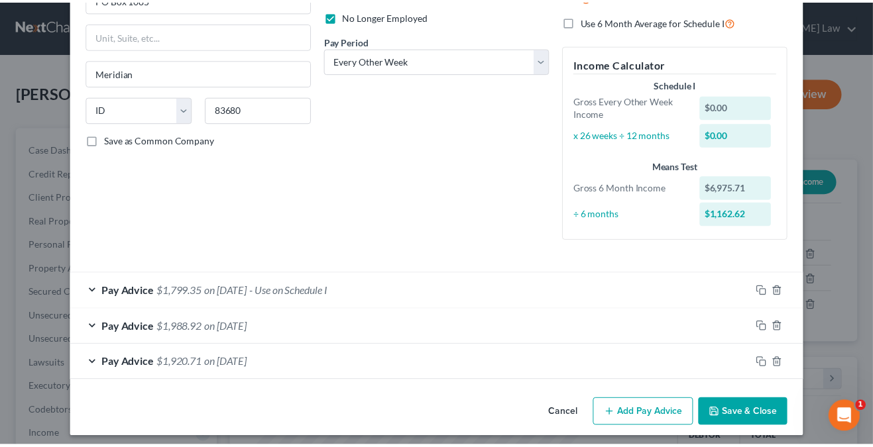
scroll to position [182, 0]
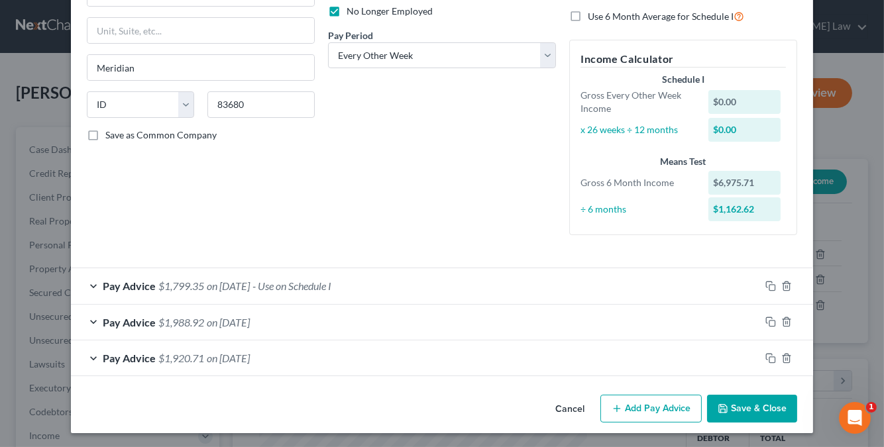
click at [739, 411] on button "Save & Close" at bounding box center [752, 409] width 90 height 28
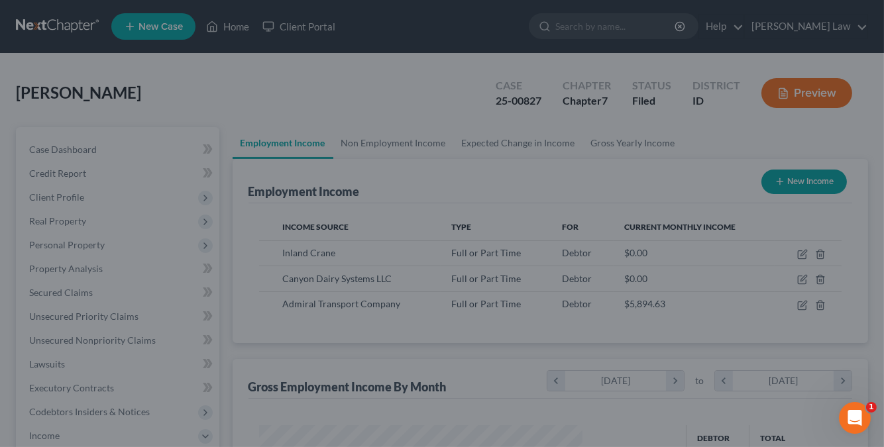
scroll to position [662282, 662168]
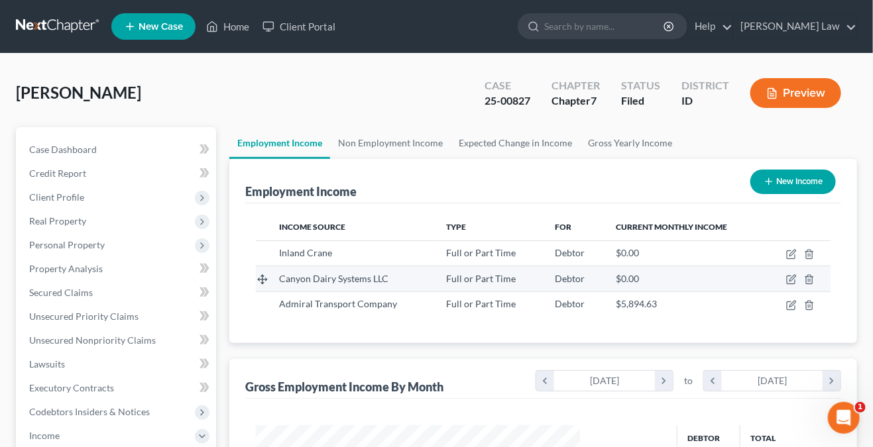
click at [698, 281] on div "$0.00" at bounding box center [685, 278] width 138 height 13
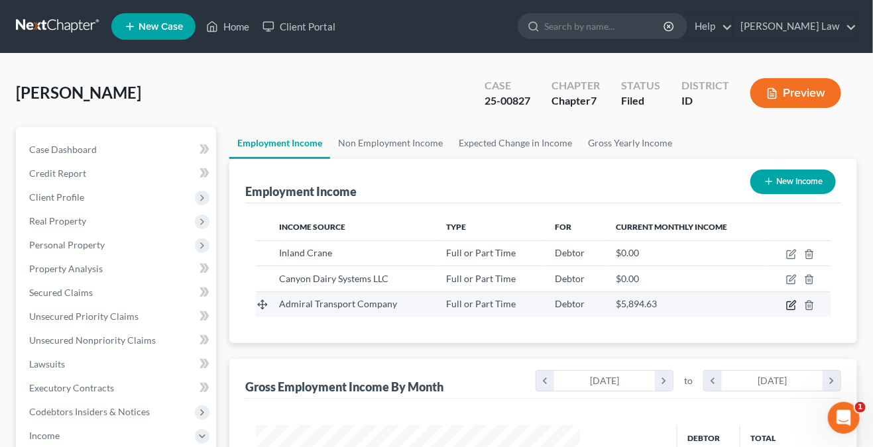
click at [790, 303] on icon "button" at bounding box center [791, 305] width 11 height 11
select select "0"
select select "13"
select select "2"
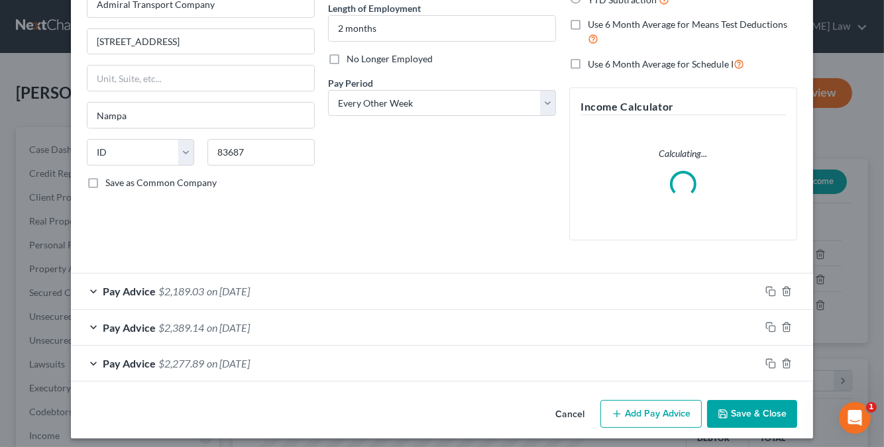
scroll to position [140, 0]
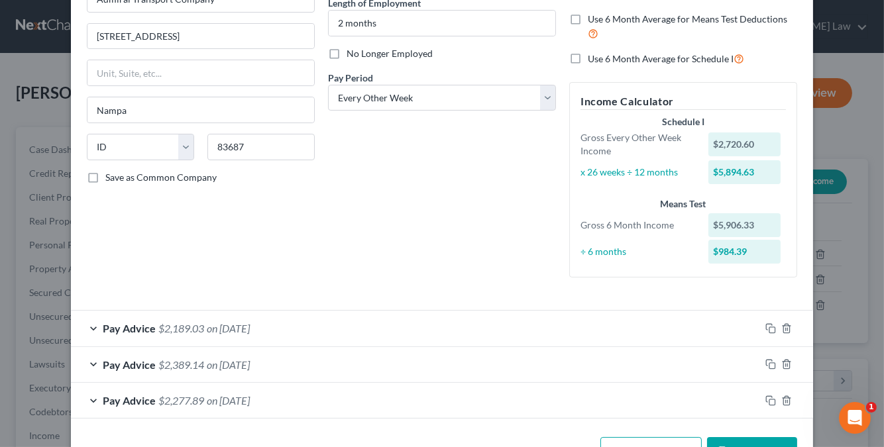
click at [219, 311] on div "Pay Advice $2,189.03 on 10/10/2025" at bounding box center [415, 328] width 689 height 35
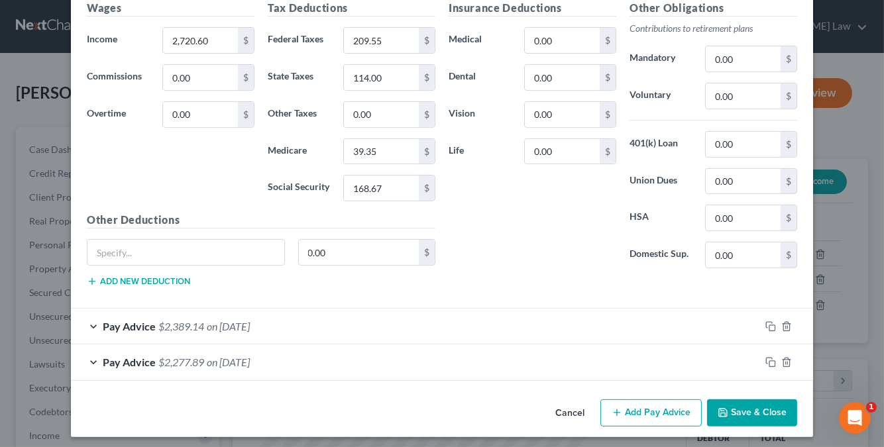
scroll to position [579, 0]
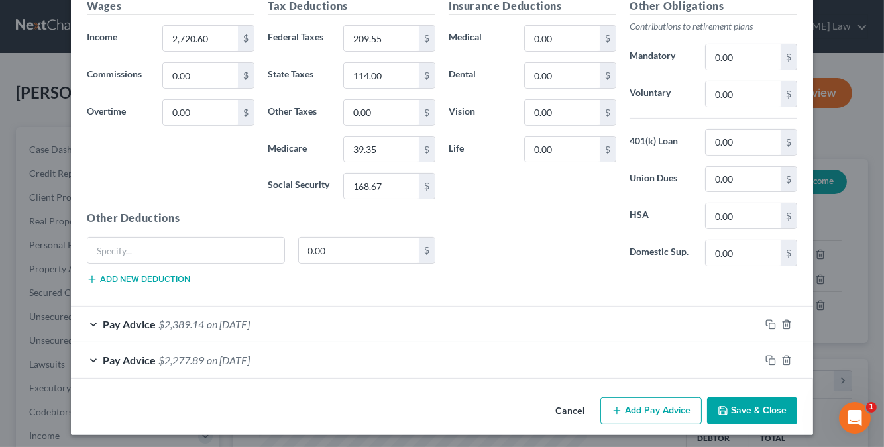
click at [250, 321] on span "on 09/26/2025" at bounding box center [228, 324] width 43 height 13
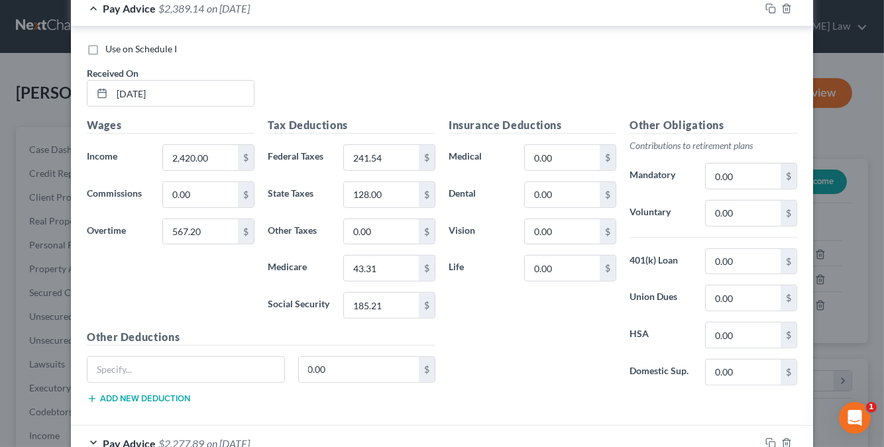
scroll to position [976, 0]
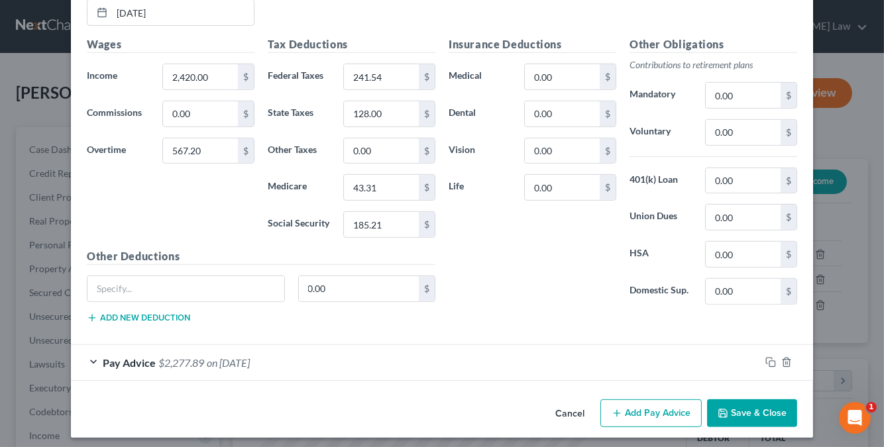
click at [230, 358] on span "on 09/12/2025" at bounding box center [228, 362] width 43 height 13
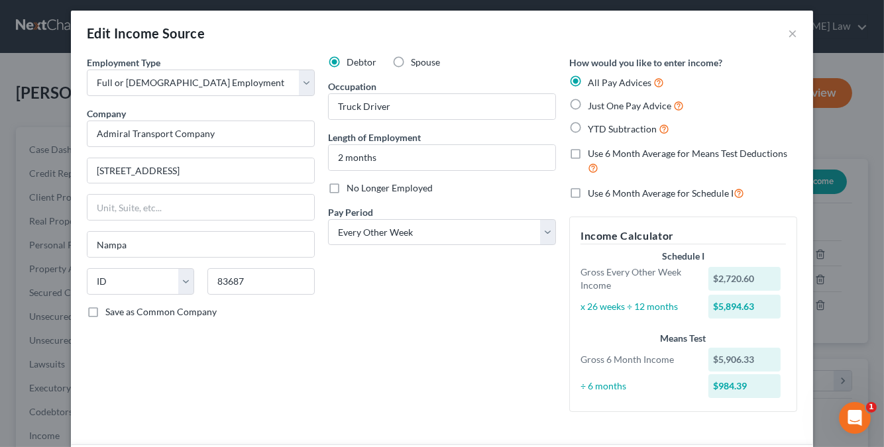
scroll to position [0, 0]
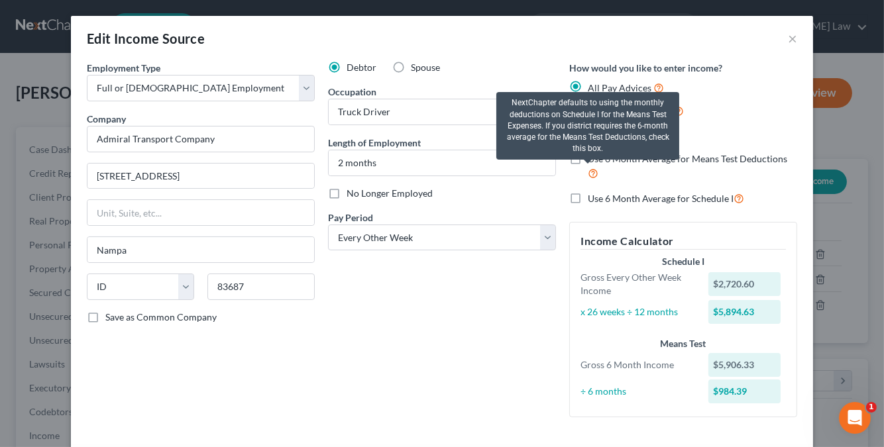
click at [588, 176] on icon at bounding box center [593, 172] width 11 height 13
click at [593, 161] on input "Use 6 Month Average for Means Test Deductions" at bounding box center [597, 156] width 9 height 9
click at [588, 176] on icon at bounding box center [593, 172] width 11 height 13
click at [593, 161] on input "Use 6 Month Average for Means Test Deductions" at bounding box center [597, 156] width 9 height 9
click at [590, 174] on icon at bounding box center [593, 172] width 11 height 13
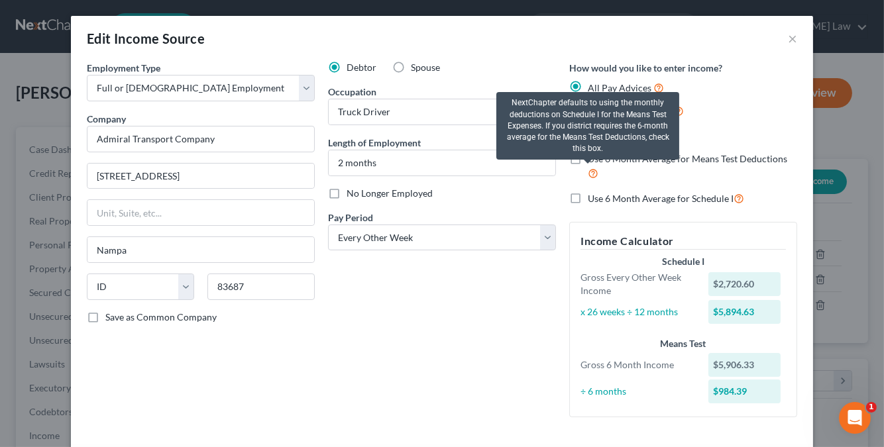
click at [593, 161] on input "Use 6 Month Average for Means Test Deductions" at bounding box center [597, 156] width 9 height 9
click at [590, 174] on icon at bounding box center [593, 172] width 11 height 13
click at [593, 161] on input "Use 6 Month Average for Means Test Deductions" at bounding box center [597, 156] width 9 height 9
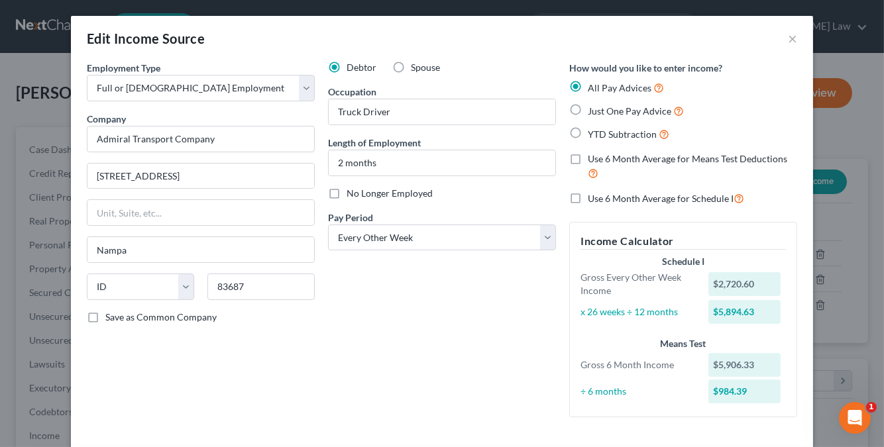
click at [588, 157] on label "Use 6 Month Average for Means Test Deductions" at bounding box center [692, 166] width 209 height 28
click at [593, 157] on input "Use 6 Month Average for Means Test Deductions" at bounding box center [597, 156] width 9 height 9
checkbox input "true"
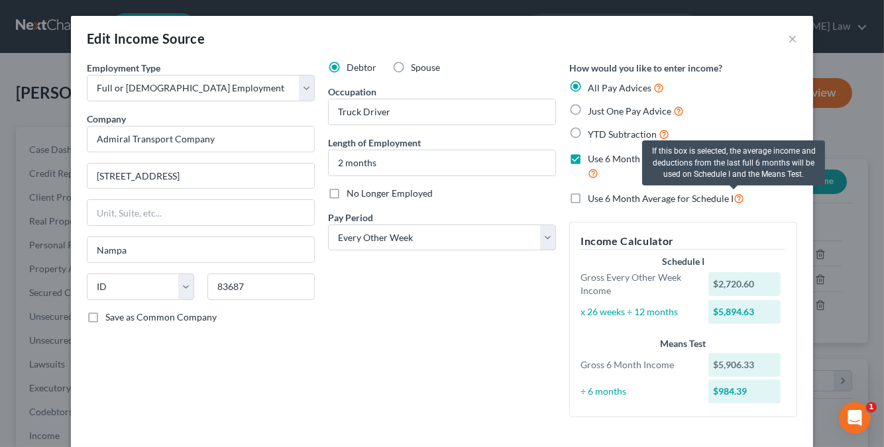
click at [733, 202] on icon at bounding box center [738, 197] width 11 height 13
click at [602, 199] on input "Use 6 Month Average for Schedule I" at bounding box center [597, 195] width 9 height 9
checkbox input "true"
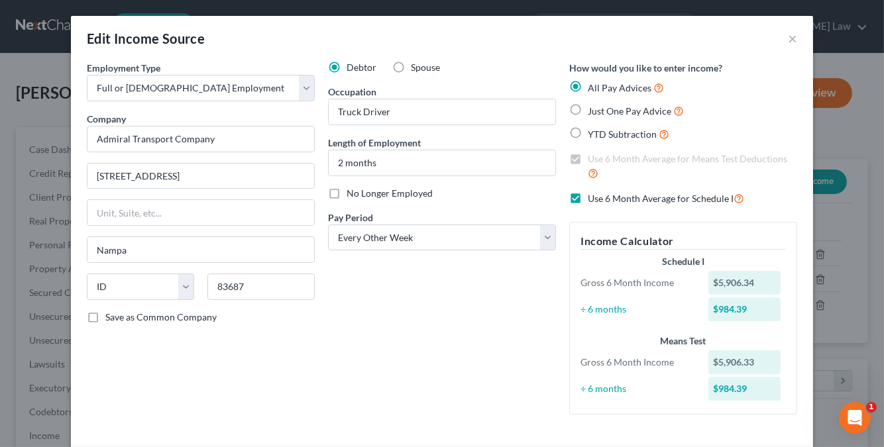
click at [588, 156] on label "Use 6 Month Average for Means Test Deductions" at bounding box center [692, 166] width 209 height 28
click at [312, 372] on div "Employment Type * Select Full or Part Time Employment Self Employment Company *…" at bounding box center [200, 243] width 241 height 364
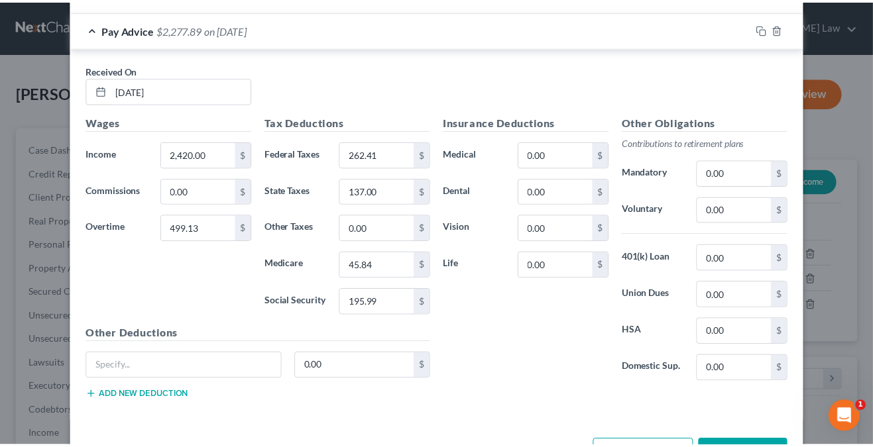
scroll to position [1298, 0]
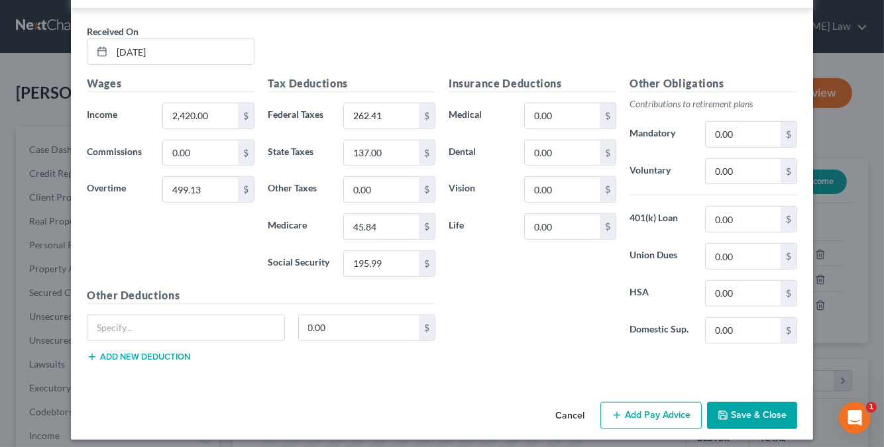
click at [718, 410] on icon "button" at bounding box center [723, 415] width 11 height 11
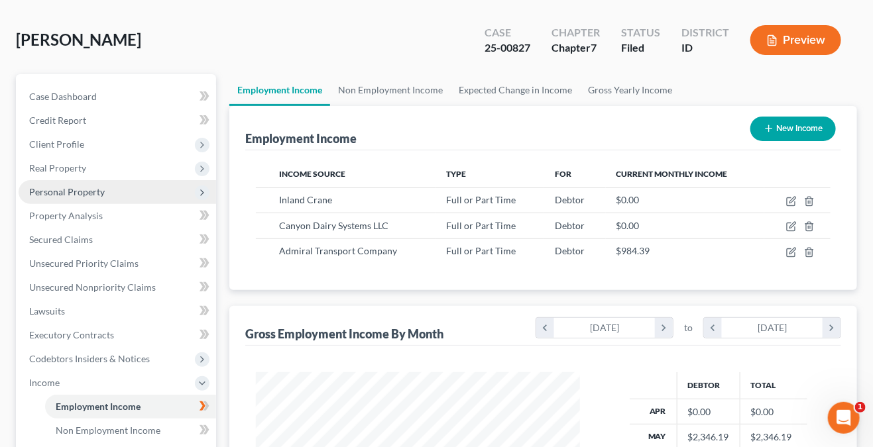
scroll to position [331, 0]
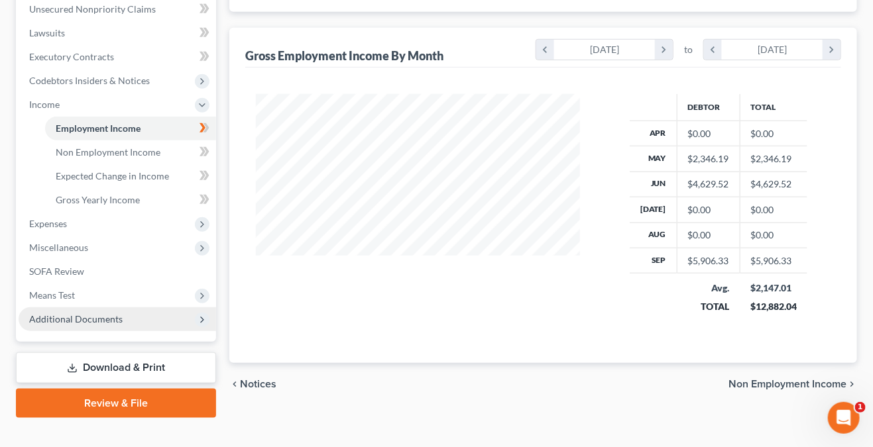
click at [105, 317] on span "Additional Documents" at bounding box center [75, 318] width 93 height 11
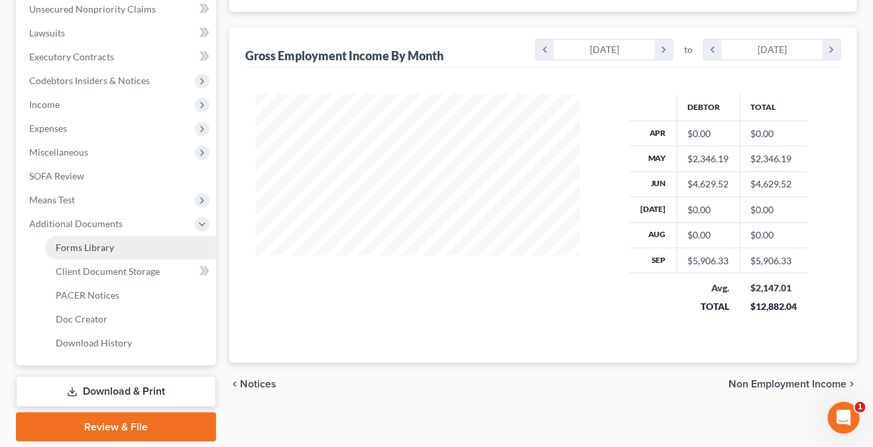
click at [103, 240] on link "Forms Library" at bounding box center [130, 248] width 171 height 24
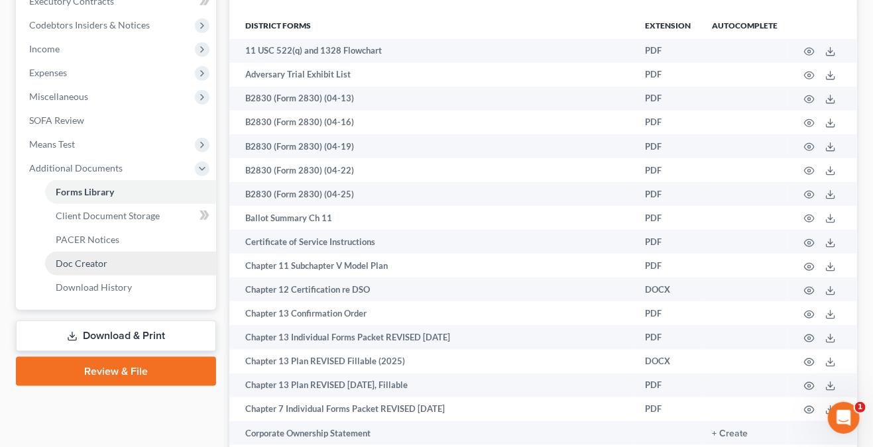
scroll to position [433, 0]
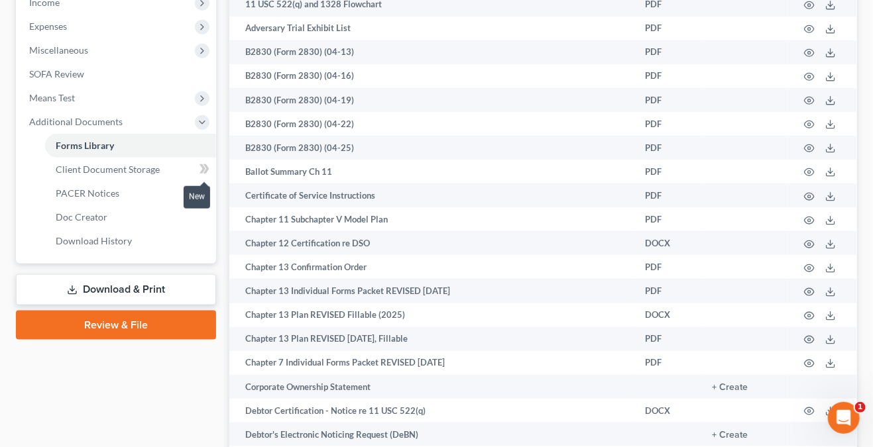
click at [201, 169] on icon at bounding box center [204, 169] width 10 height 17
click at [115, 159] on link "Client Document Storage" at bounding box center [130, 170] width 171 height 24
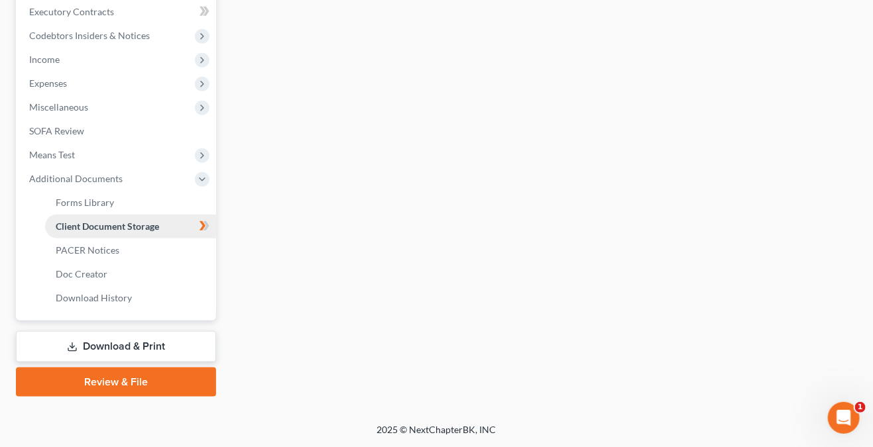
scroll to position [195, 0]
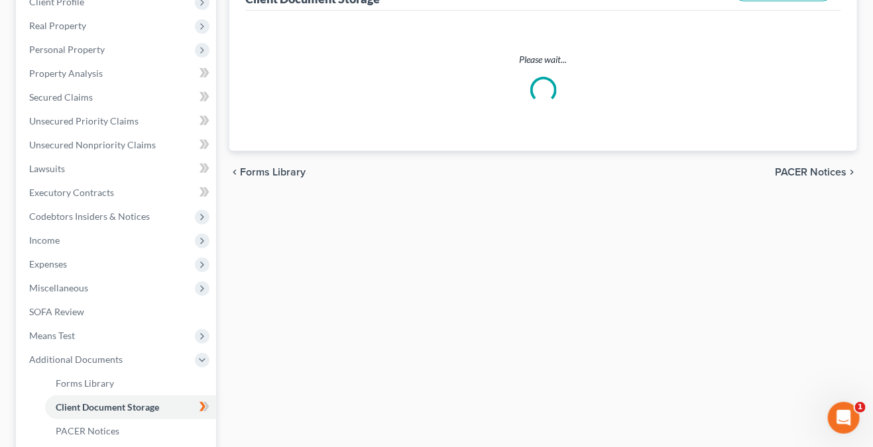
select select "5"
select select "8"
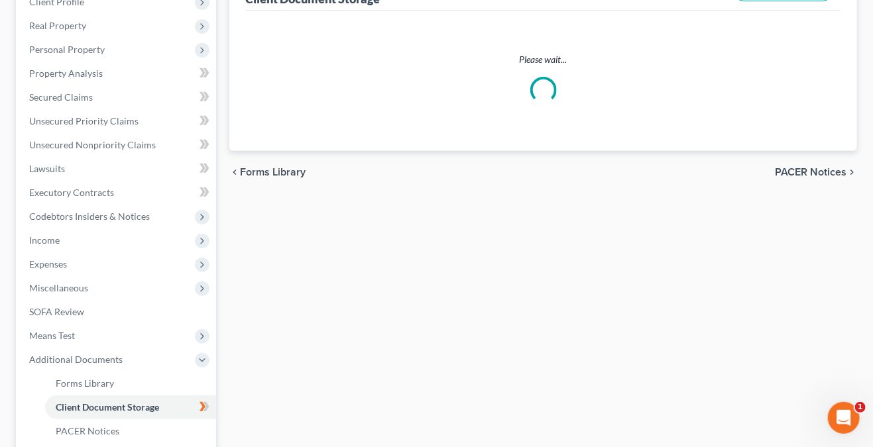
select select "0"
select select "8"
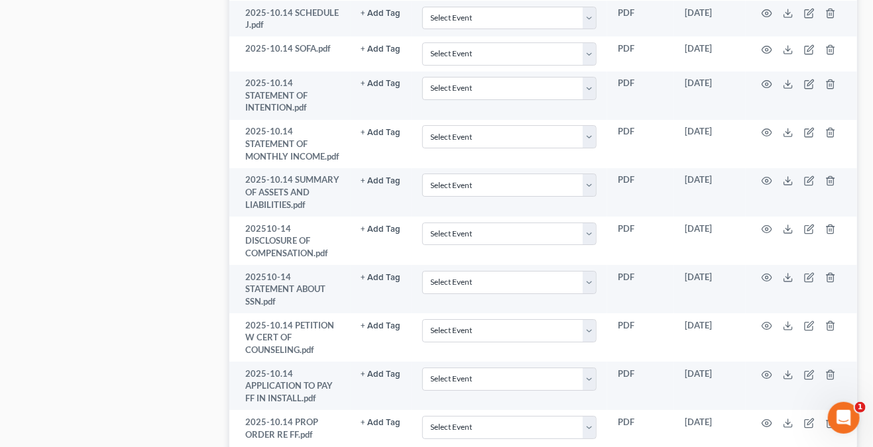
scroll to position [1671, 0]
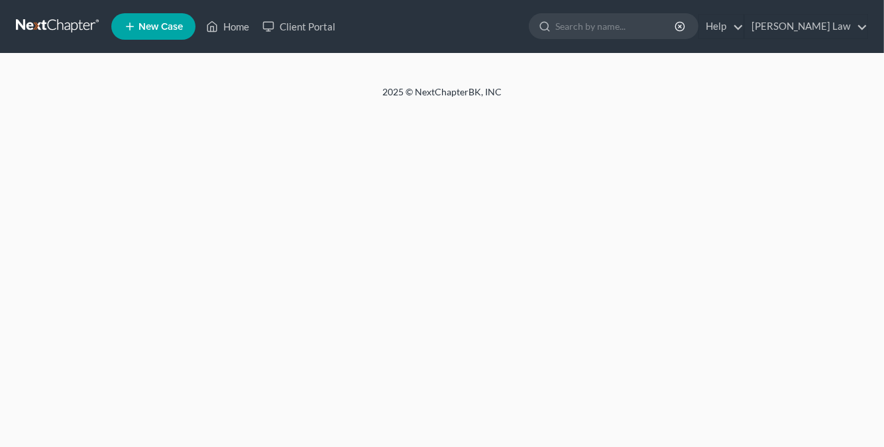
select select "5"
select select "8"
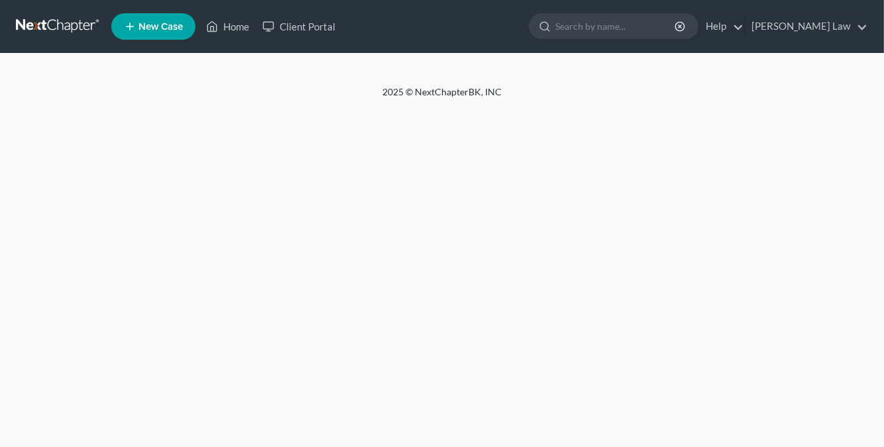
select select "0"
select select "8"
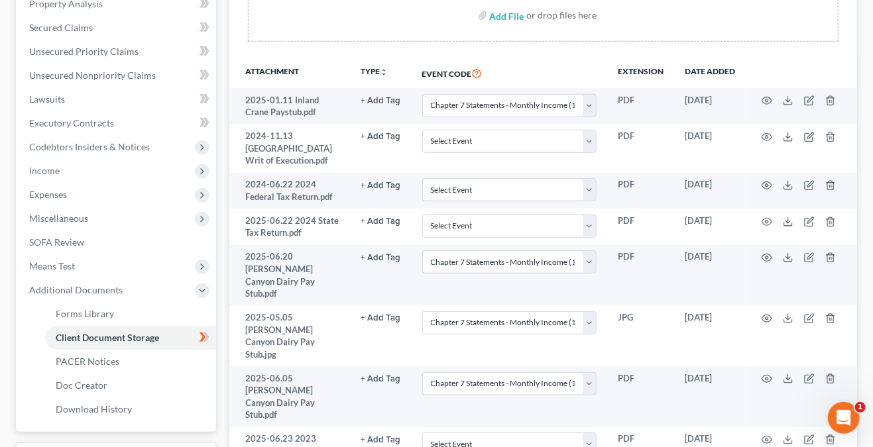
scroll to position [346, 0]
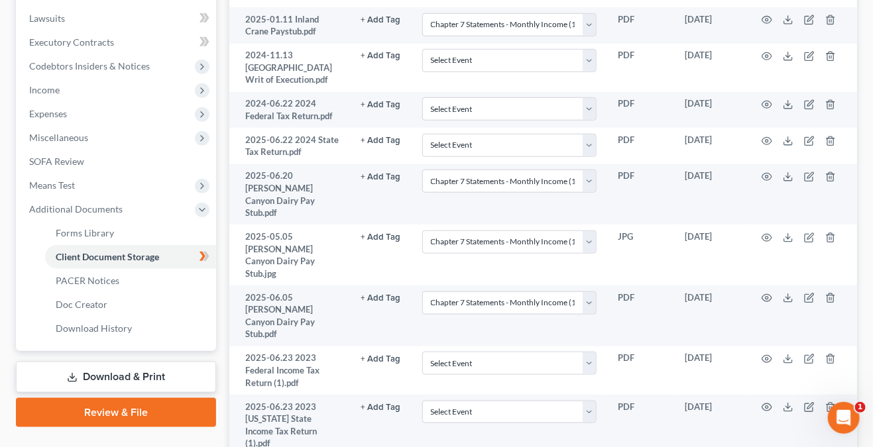
click at [169, 366] on link "Download & Print" at bounding box center [116, 377] width 200 height 31
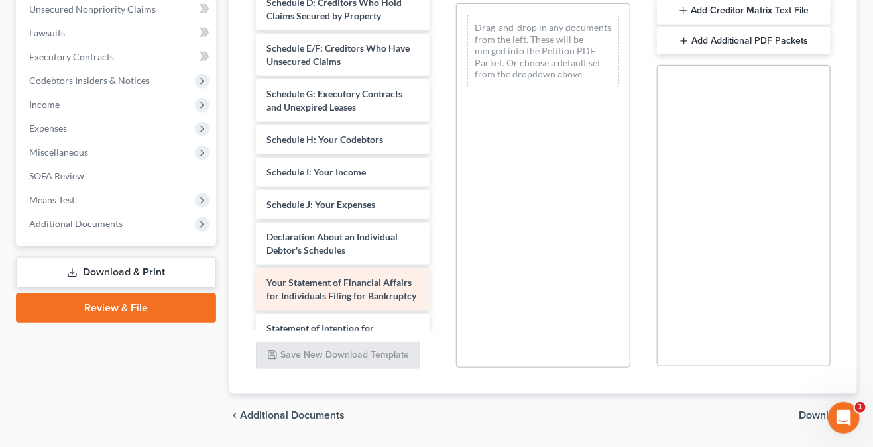
scroll to position [1855, 0]
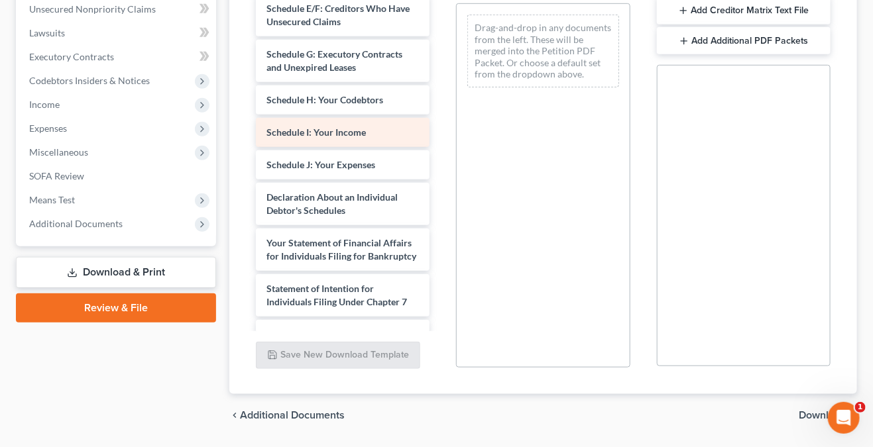
click at [339, 138] on span "Schedule I: Your Income" at bounding box center [315, 132] width 99 height 11
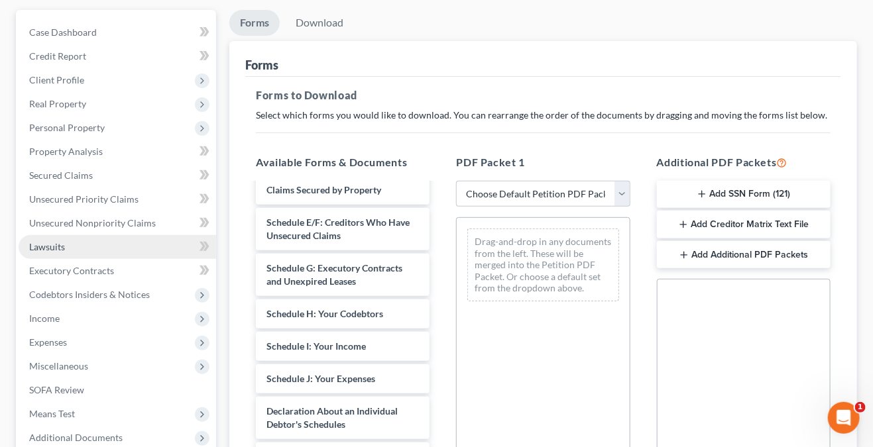
scroll to position [133, 0]
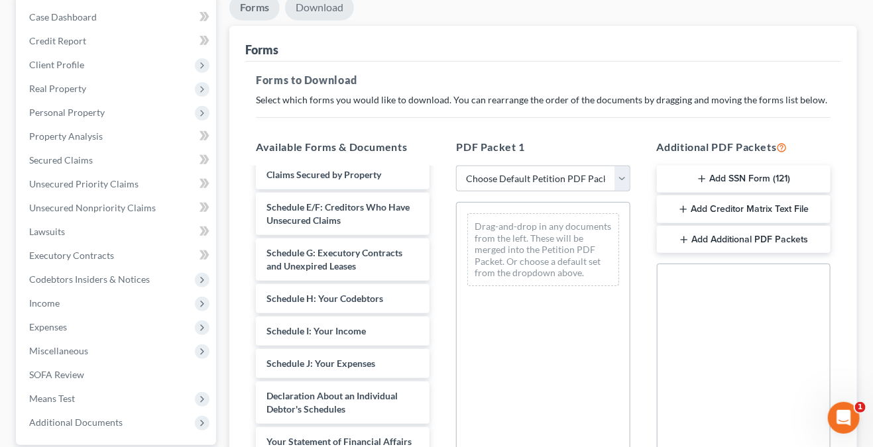
click at [307, 15] on link "Download" at bounding box center [319, 8] width 69 height 26
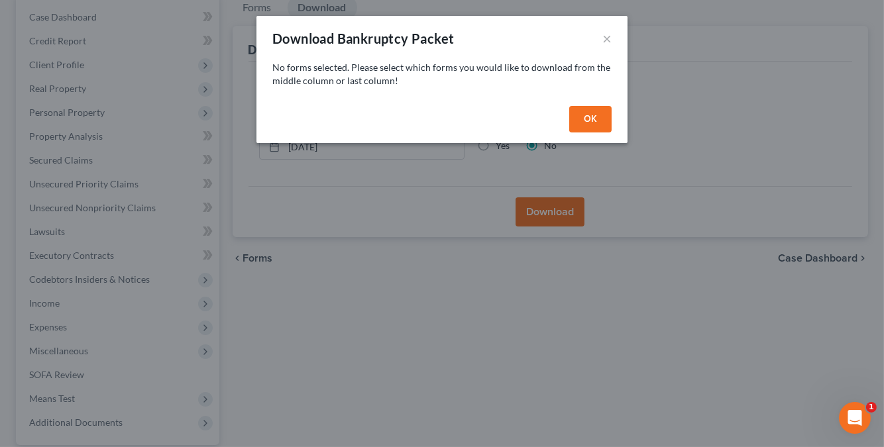
click at [568, 119] on div "OK" at bounding box center [441, 122] width 371 height 42
click at [587, 117] on button "OK" at bounding box center [590, 119] width 42 height 27
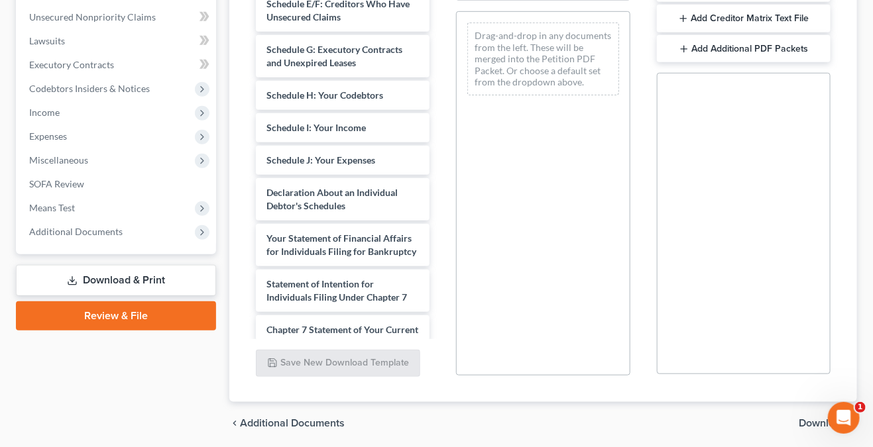
scroll to position [369, 0]
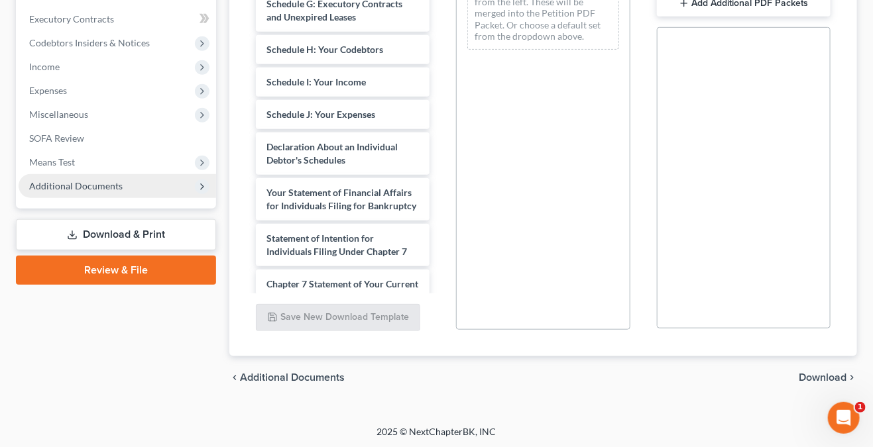
click at [86, 187] on span "Additional Documents" at bounding box center [75, 185] width 93 height 11
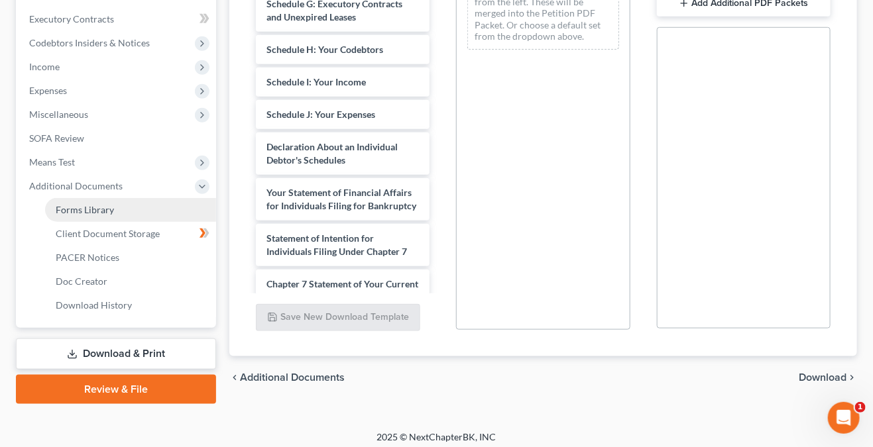
click at [94, 213] on span "Forms Library" at bounding box center [85, 209] width 58 height 11
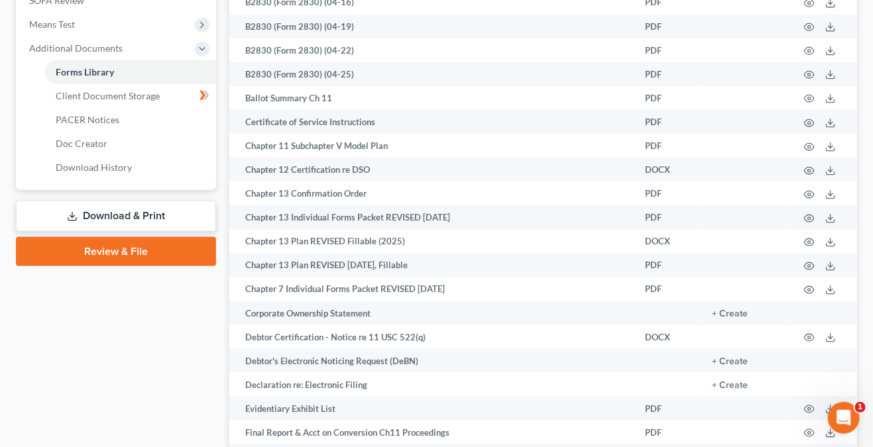
scroll to position [530, 0]
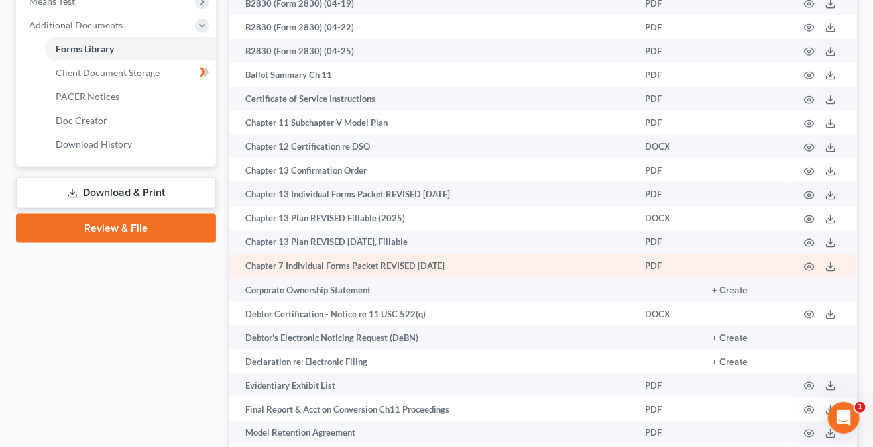
click at [427, 271] on td "Chapter 7 Individual Forms Packet REVISED [DATE]" at bounding box center [431, 266] width 405 height 24
click at [812, 271] on icon "button" at bounding box center [809, 267] width 11 height 11
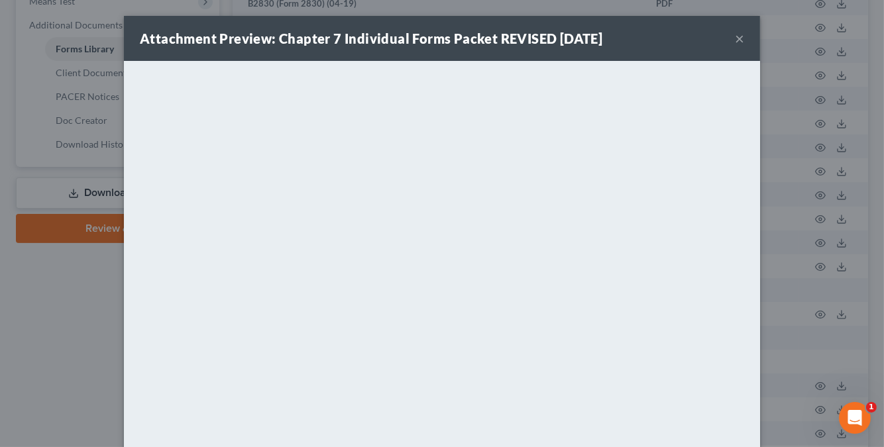
click at [735, 34] on button "×" at bounding box center [739, 38] width 9 height 16
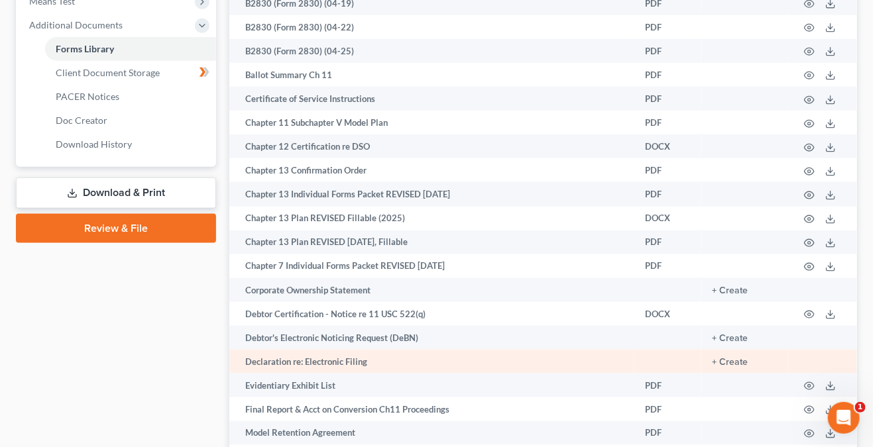
click at [350, 364] on td "Declaration re: Electronic Filing" at bounding box center [431, 362] width 405 height 24
click at [738, 364] on button "+ Create" at bounding box center [730, 362] width 36 height 9
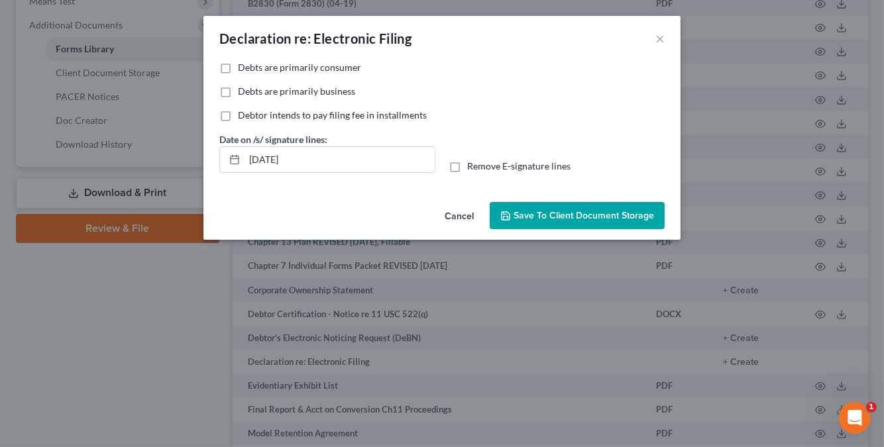
click at [238, 70] on label "Debts are primarily consumer" at bounding box center [299, 67] width 123 height 13
click at [243, 70] on input "Debts are primarily consumer" at bounding box center [247, 65] width 9 height 9
checkbox input "true"
click at [238, 117] on label "Debtor intends to pay filing fee in installments" at bounding box center [332, 115] width 189 height 13
click at [243, 117] on input "Debtor intends to pay filing fee in installments" at bounding box center [247, 113] width 9 height 9
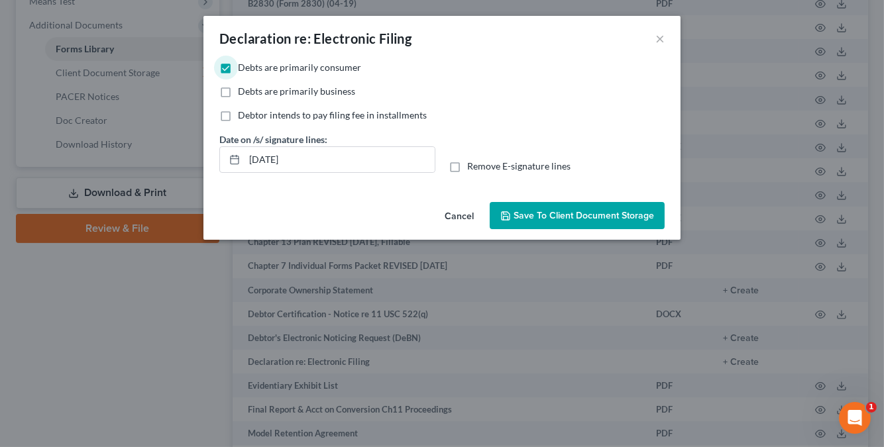
checkbox input "true"
click at [583, 218] on span "Save to Client Document Storage" at bounding box center [583, 215] width 140 height 11
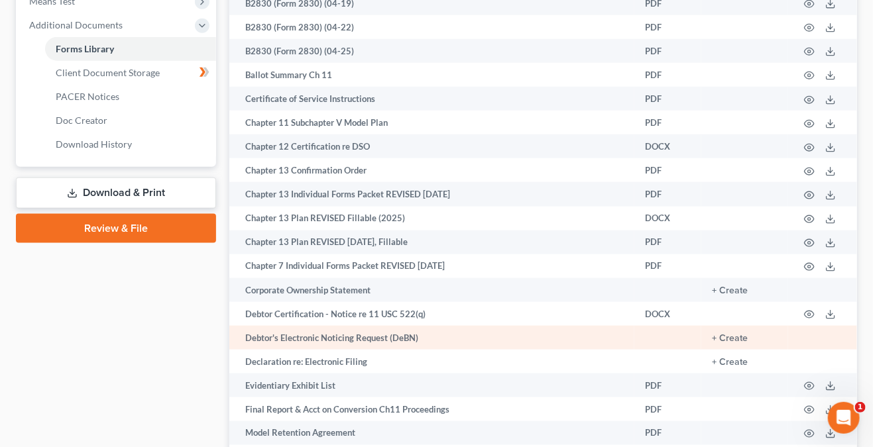
click at [377, 342] on td "Debtor's Electronic Noticing Request (DeBN)" at bounding box center [431, 338] width 405 height 24
click at [733, 343] on button "+ Create" at bounding box center [730, 338] width 36 height 9
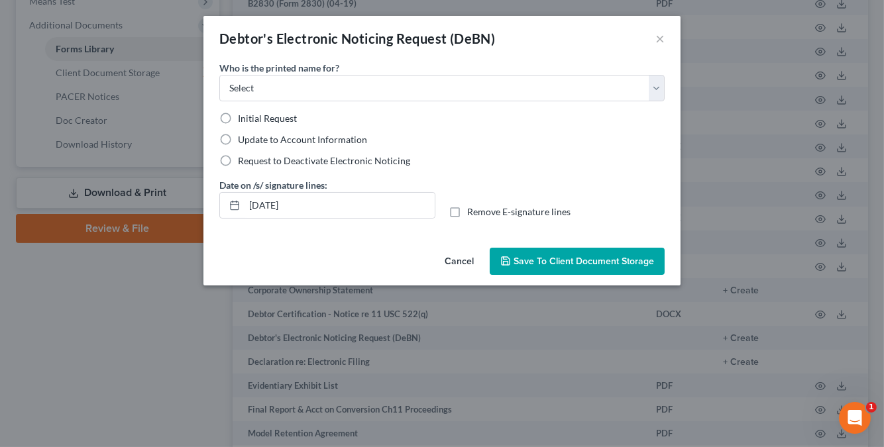
click at [666, 32] on div "Debtor's Electronic Noticing Request (DeBN) ×" at bounding box center [441, 38] width 477 height 45
click at [468, 256] on button "Cancel" at bounding box center [459, 262] width 50 height 27
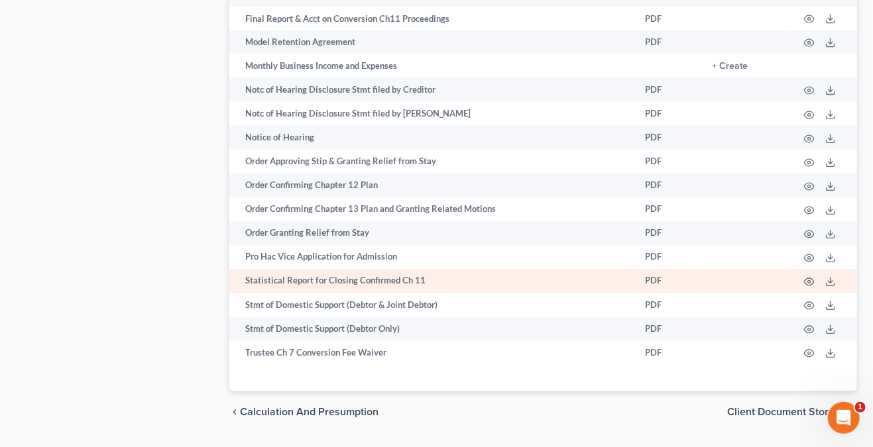
scroll to position [963, 0]
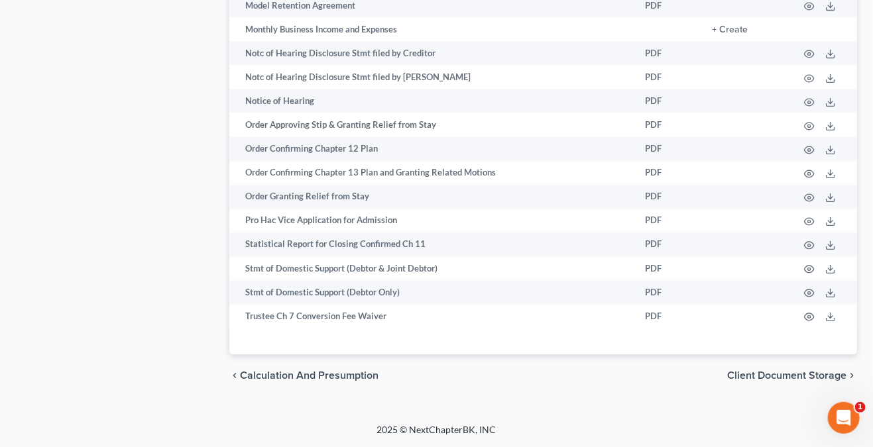
click at [313, 378] on span "Calculation and Presumption" at bounding box center [309, 375] width 138 height 11
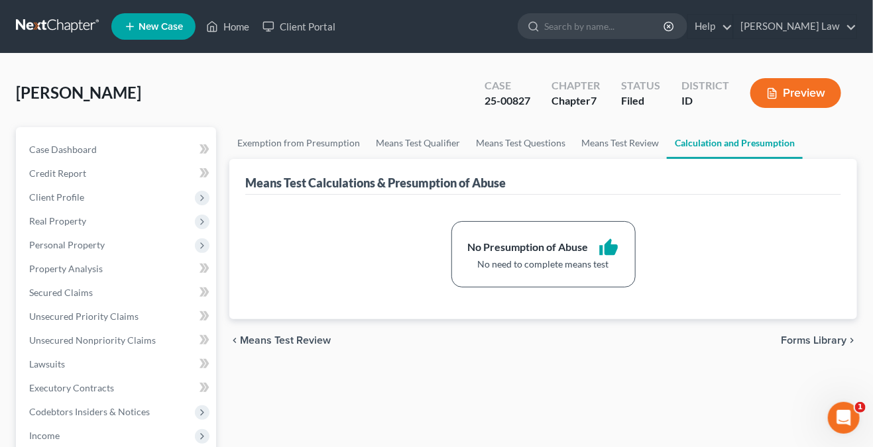
click at [369, 238] on div "No Presumption of Abuse thumb_up No need to complete means test" at bounding box center [543, 254] width 574 height 66
click at [281, 145] on link "Exemption from Presumption" at bounding box center [298, 143] width 138 height 32
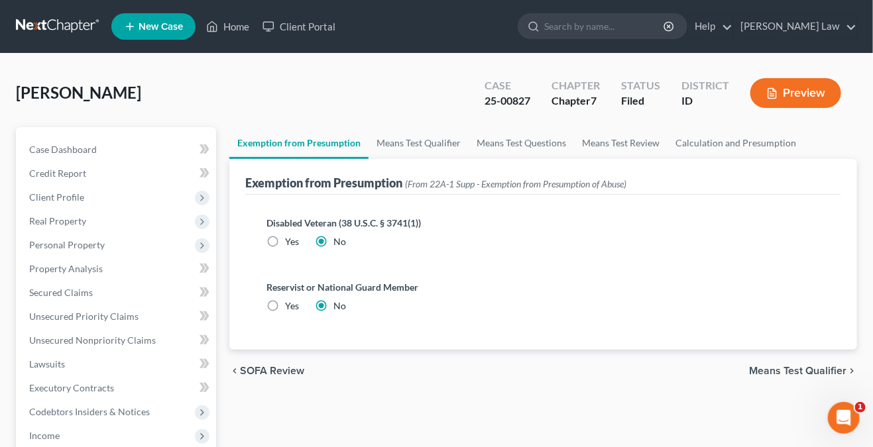
click at [772, 368] on span "Means Test Qualifier" at bounding box center [797, 371] width 97 height 11
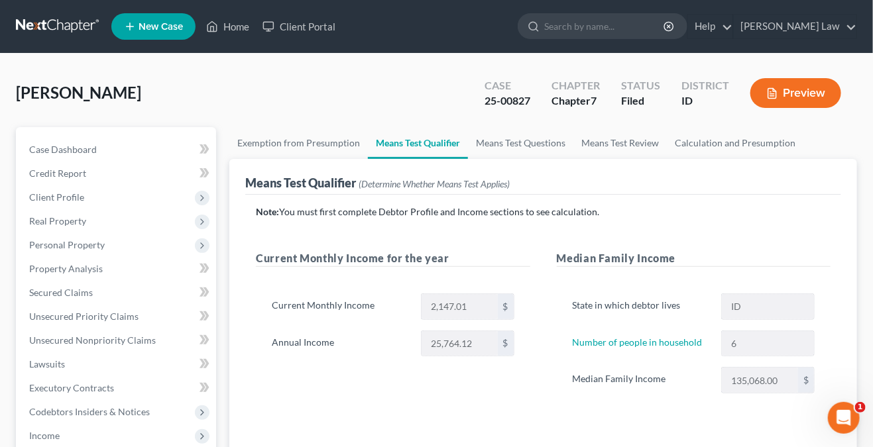
click at [792, 98] on button "Preview" at bounding box center [795, 93] width 91 height 30
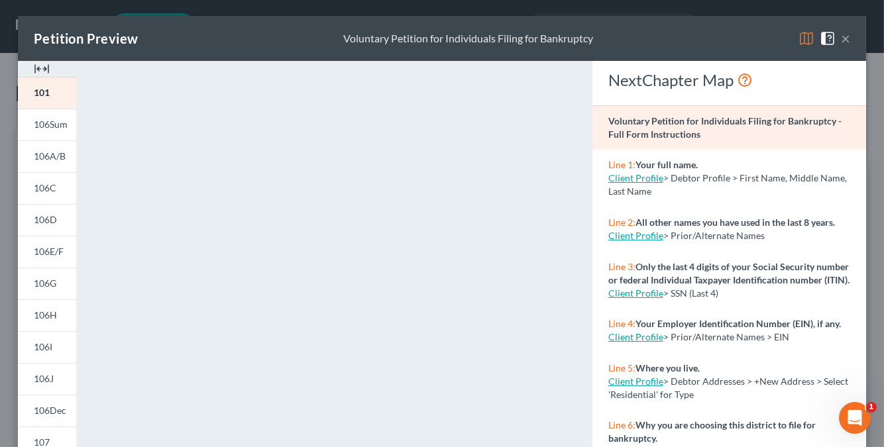
click at [841, 35] on button "×" at bounding box center [845, 38] width 9 height 16
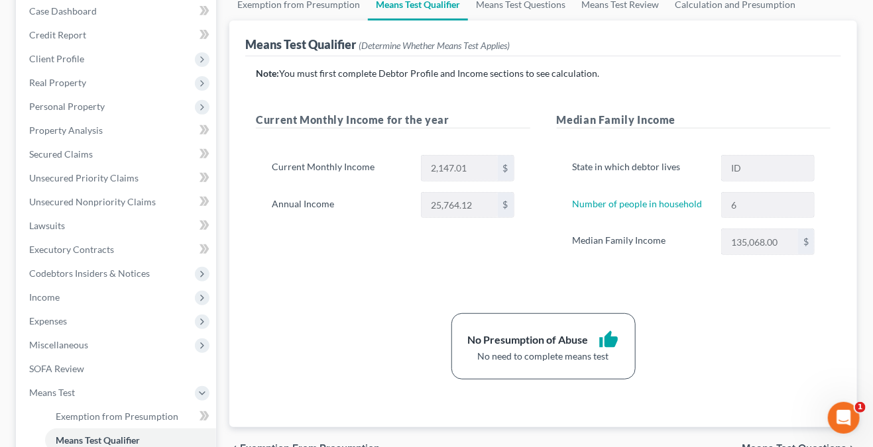
scroll to position [133, 0]
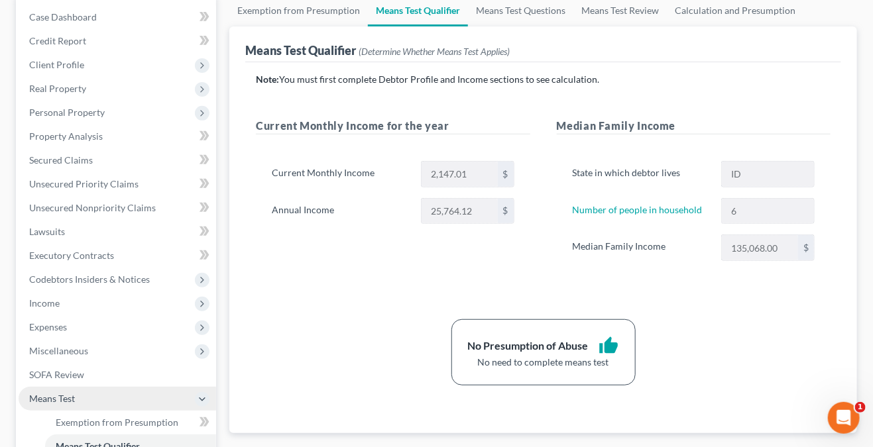
click at [86, 403] on span "Means Test" at bounding box center [117, 399] width 197 height 24
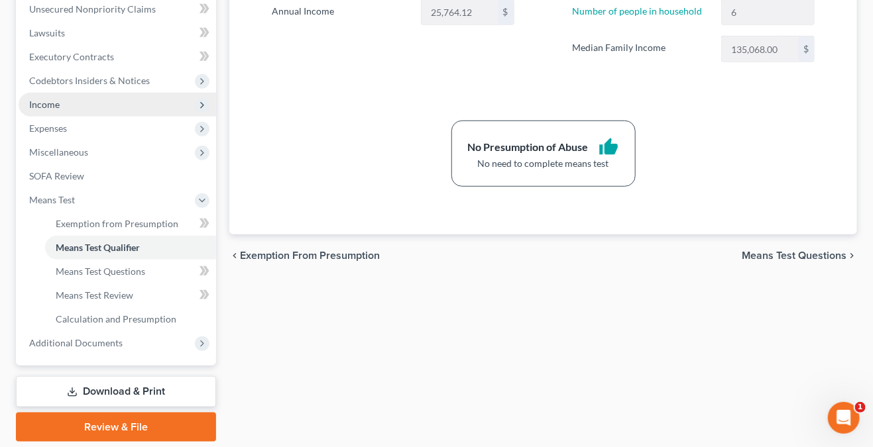
scroll to position [374, 0]
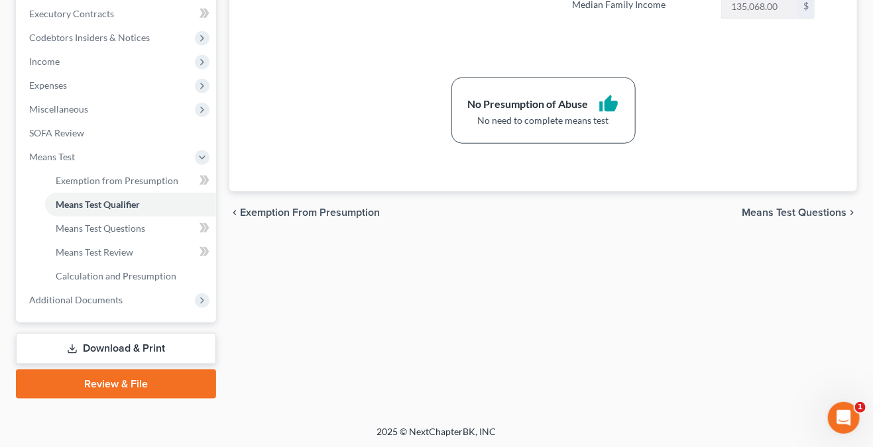
click at [160, 350] on link "Download & Print" at bounding box center [116, 348] width 200 height 31
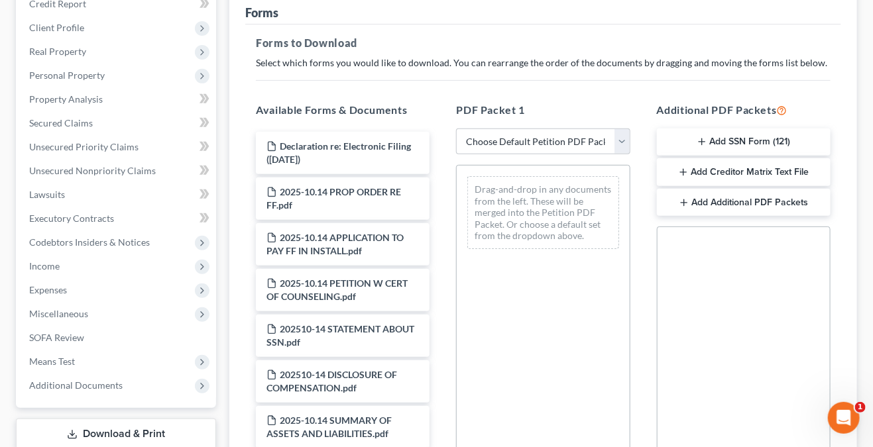
scroll to position [199, 0]
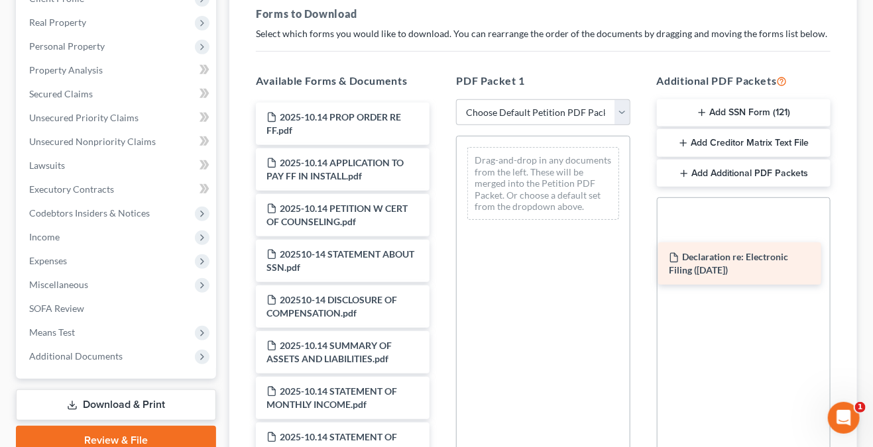
drag, startPoint x: 338, startPoint y: 121, endPoint x: 740, endPoint y: 262, distance: 426.2
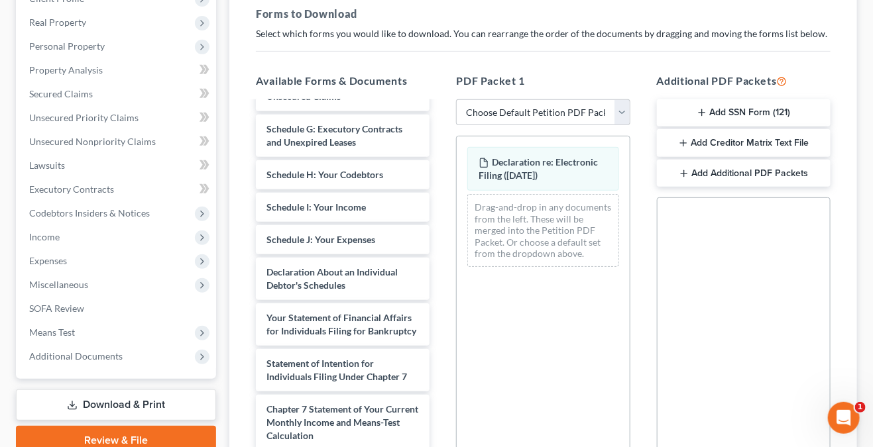
scroll to position [1921, 0]
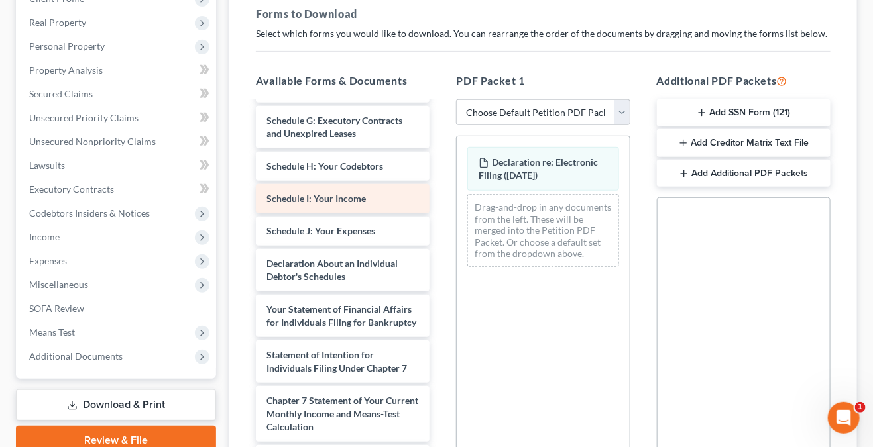
click at [350, 213] on div "Schedule I: Your Income" at bounding box center [343, 198] width 174 height 29
click at [339, 204] on span "Schedule I: Your Income" at bounding box center [315, 198] width 99 height 11
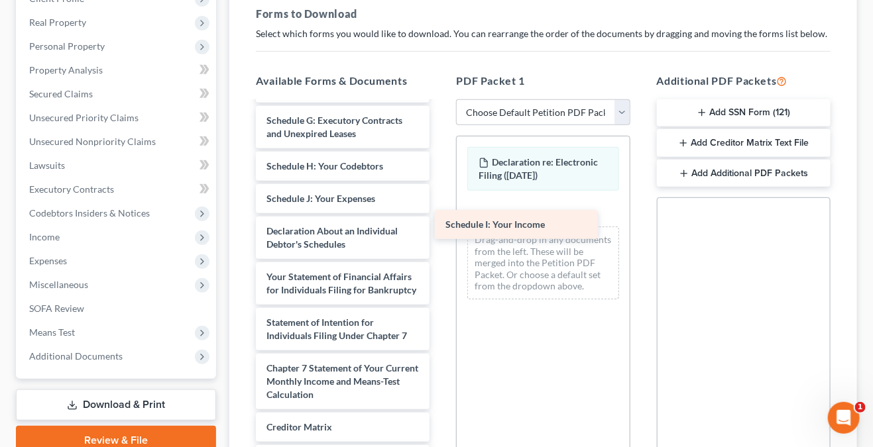
drag, startPoint x: 339, startPoint y: 205, endPoint x: 562, endPoint y: 235, distance: 225.2
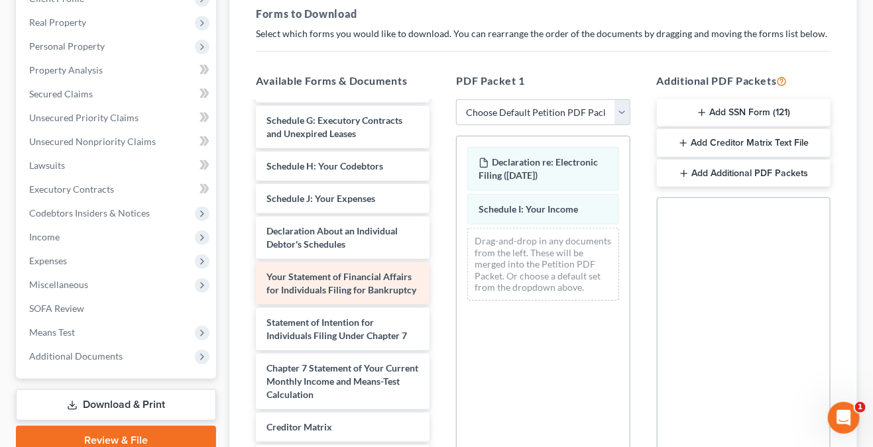
click at [333, 295] on span "Your Statement of Financial Affairs for Individuals Filing for Bankruptcy" at bounding box center [341, 283] width 150 height 25
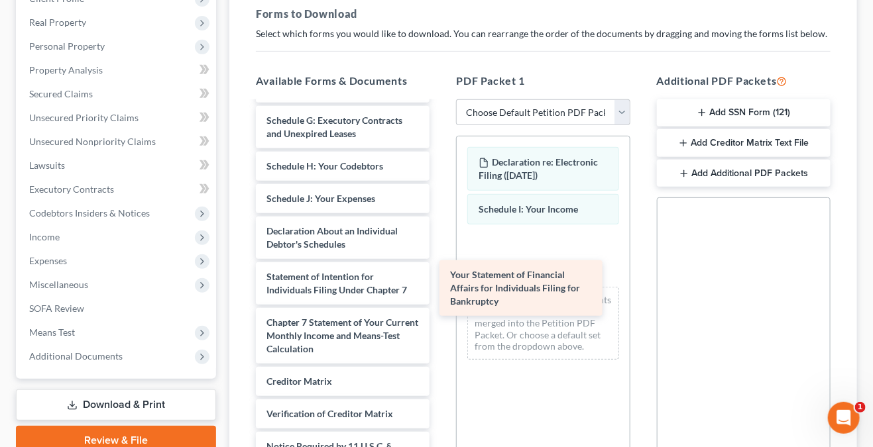
drag, startPoint x: 321, startPoint y: 295, endPoint x: 505, endPoint y: 283, distance: 183.9
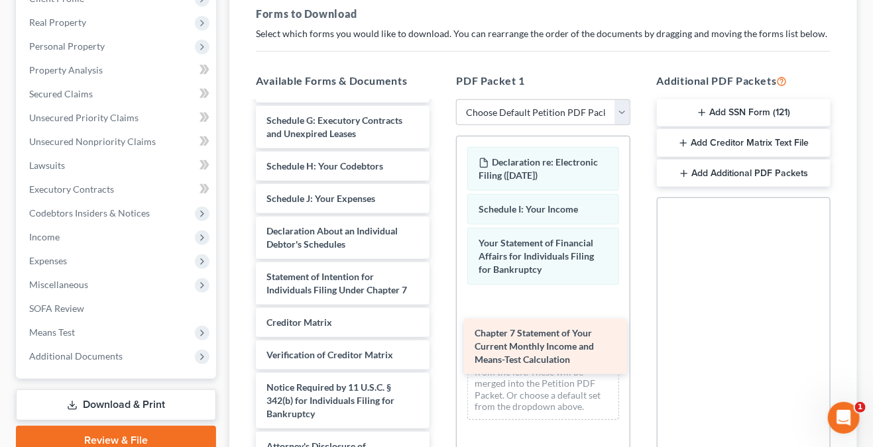
drag, startPoint x: 334, startPoint y: 333, endPoint x: 556, endPoint y: 333, distance: 221.9
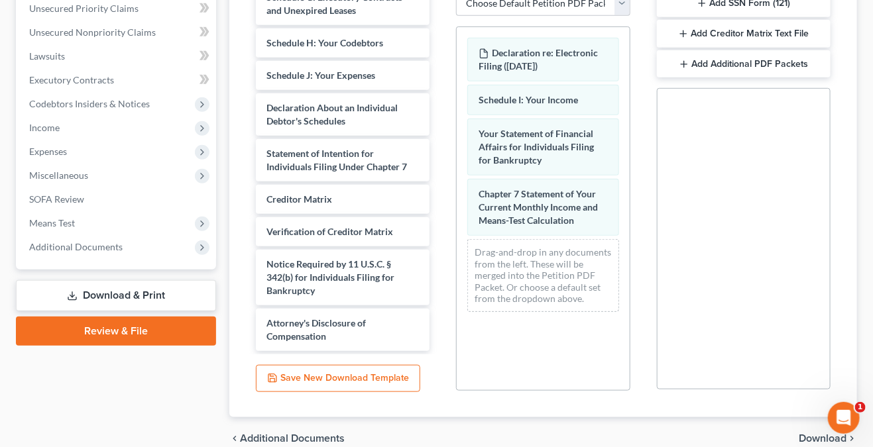
scroll to position [331, 0]
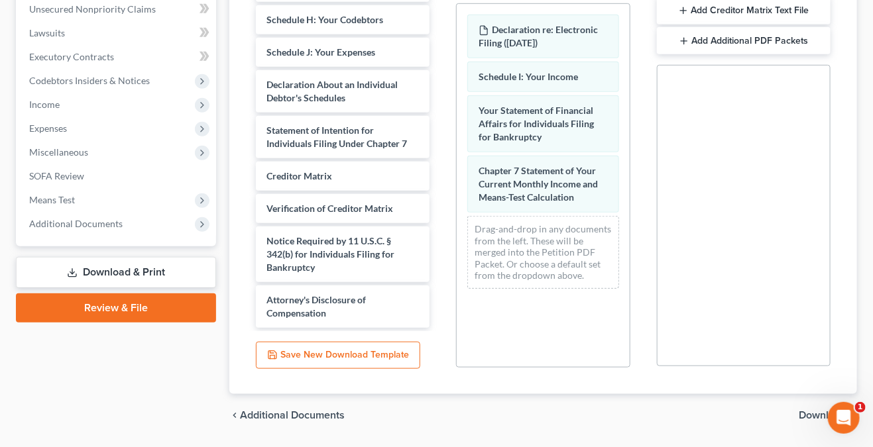
click at [818, 411] on span "Download" at bounding box center [822, 415] width 48 height 11
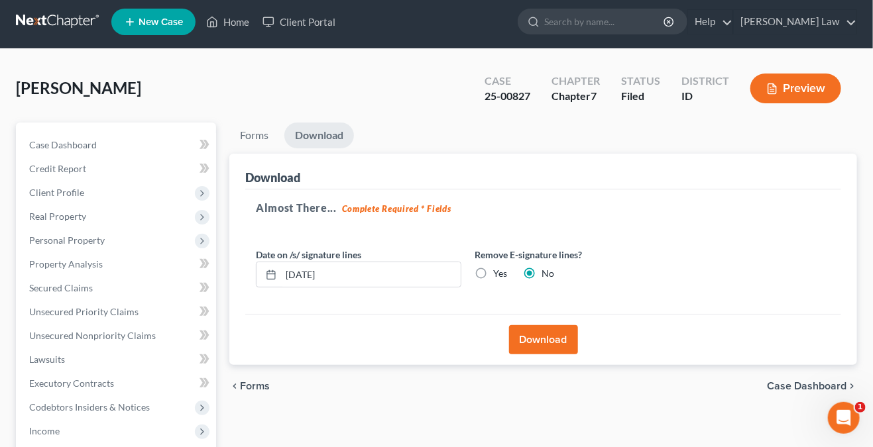
scroll to position [0, 0]
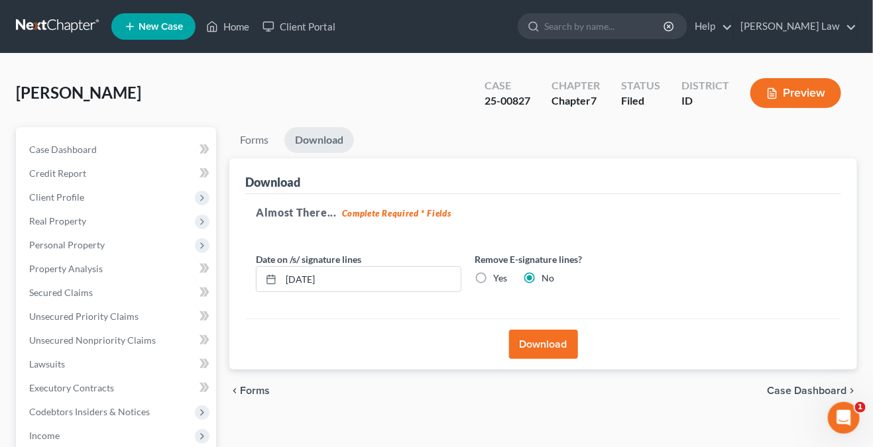
click at [493, 275] on label "Yes" at bounding box center [500, 278] width 14 height 13
click at [498, 275] on input "Yes" at bounding box center [502, 276] width 9 height 9
radio input "true"
radio input "false"
click at [568, 343] on button "Download" at bounding box center [543, 344] width 69 height 29
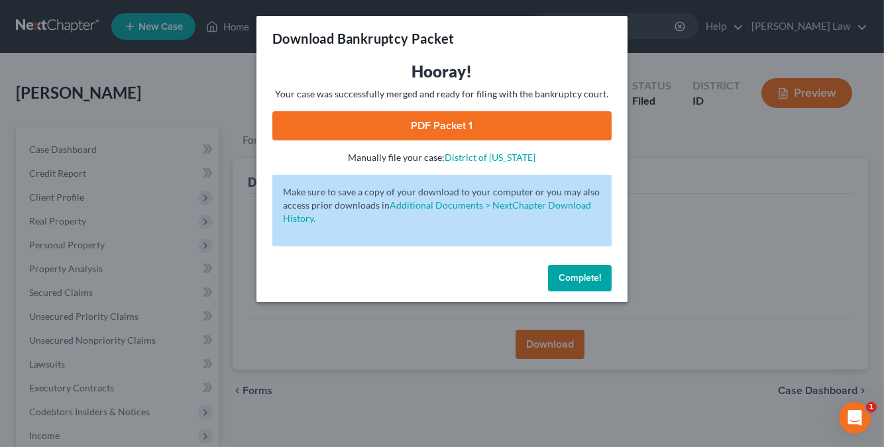
click at [472, 124] on link "PDF Packet 1" at bounding box center [441, 125] width 339 height 29
click at [573, 276] on span "Complete!" at bounding box center [580, 277] width 42 height 11
